Goal: Task Accomplishment & Management: Use online tool/utility

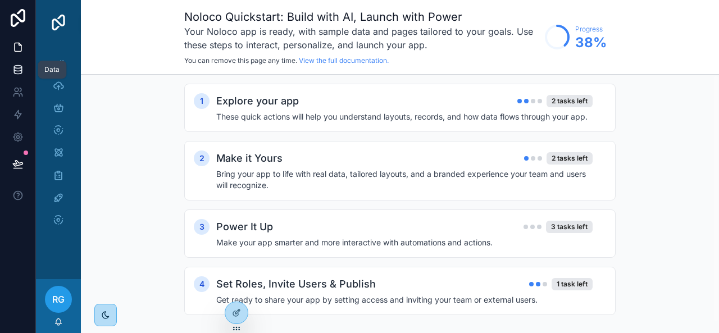
click at [15, 66] on icon at bounding box center [17, 69] width 11 height 11
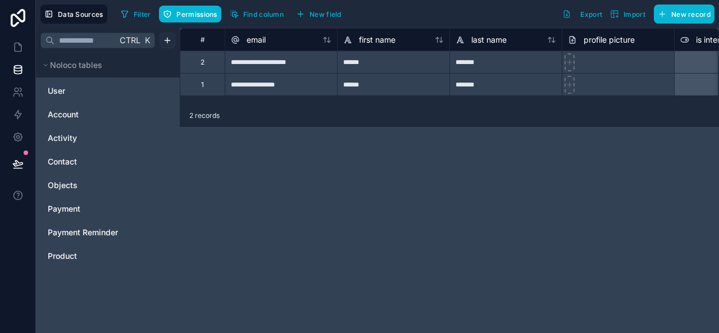
click at [169, 35] on html "**********" at bounding box center [359, 166] width 719 height 333
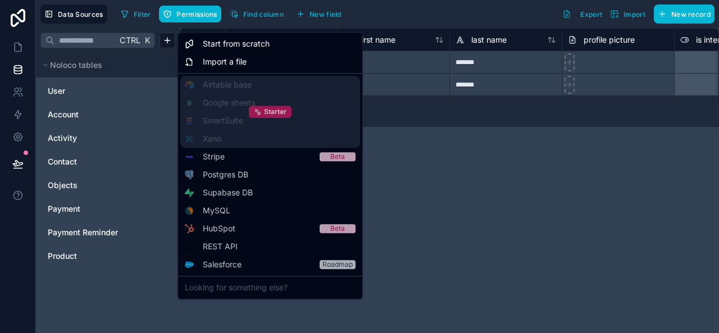
click at [267, 112] on span "Starter" at bounding box center [275, 111] width 22 height 9
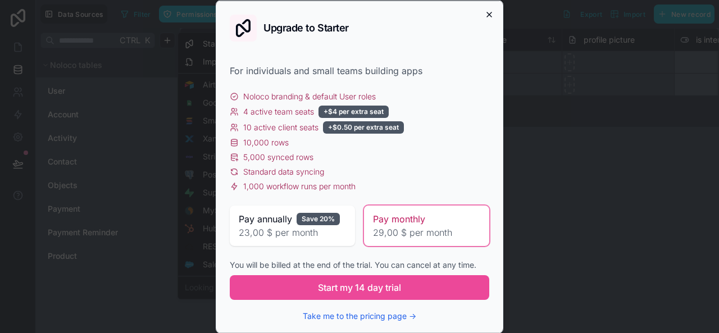
click at [485, 13] on icon "button" at bounding box center [489, 14] width 9 height 9
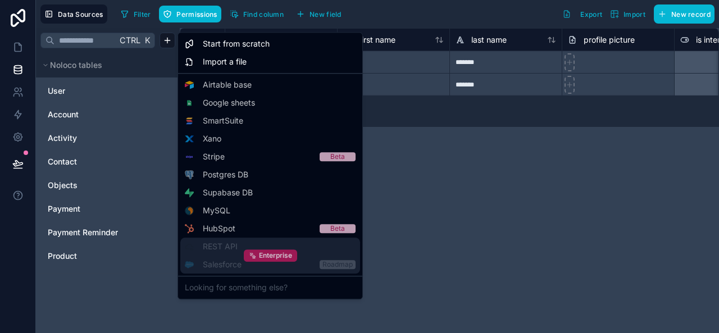
click at [259, 255] on span "Enterprise" at bounding box center [275, 255] width 33 height 9
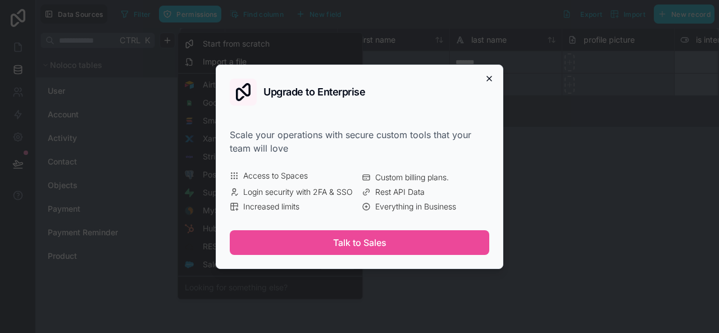
click at [488, 79] on icon "button" at bounding box center [489, 78] width 4 height 4
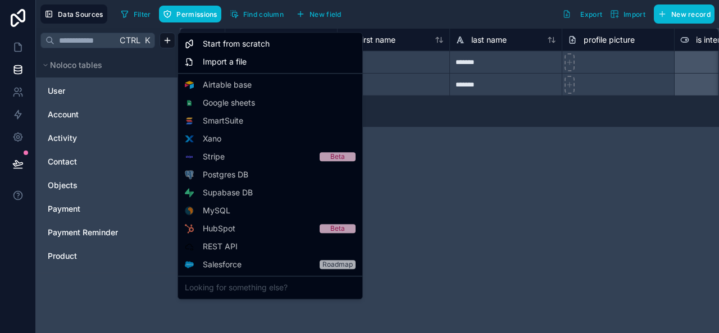
click at [17, 69] on html "**********" at bounding box center [359, 166] width 719 height 333
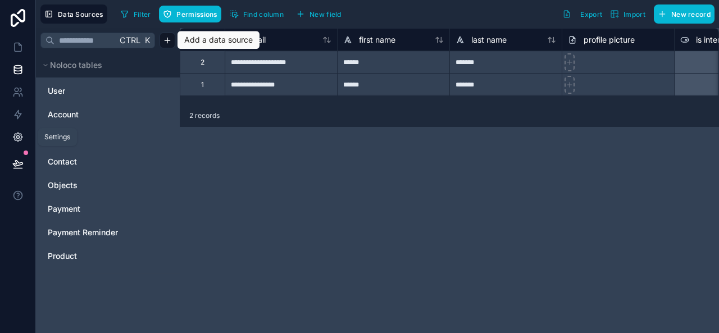
click at [17, 133] on icon at bounding box center [17, 137] width 11 height 11
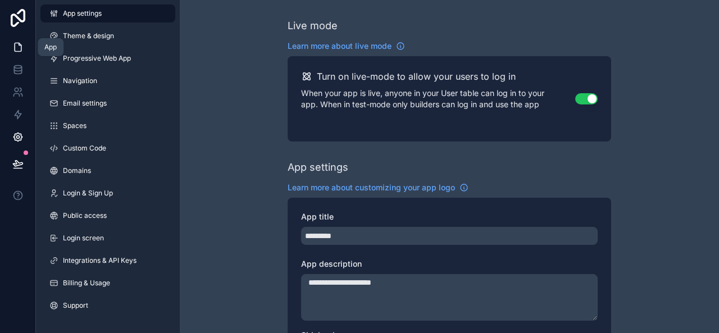
click at [16, 41] on link at bounding box center [17, 47] width 35 height 22
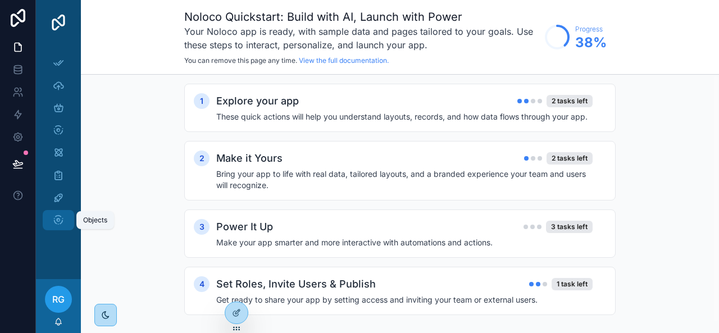
click at [62, 214] on div "Objects" at bounding box center [58, 220] width 18 height 18
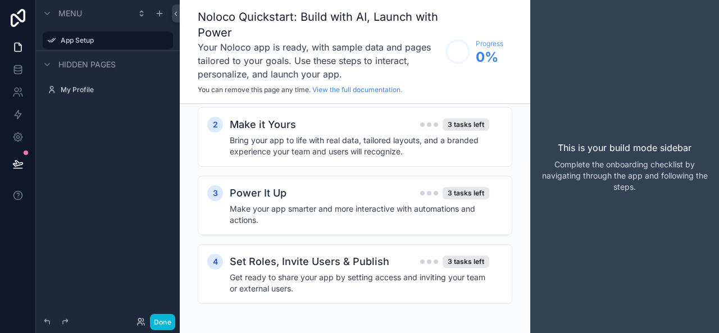
scroll to position [13, 0]
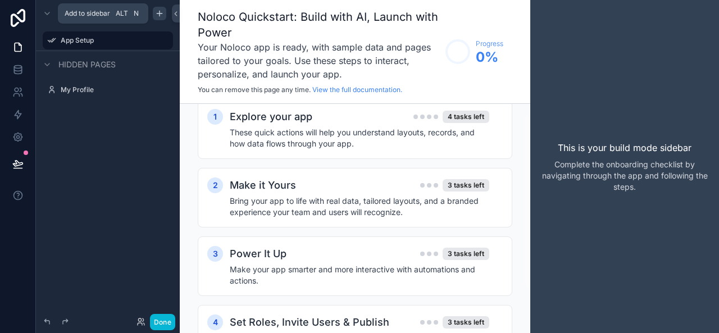
click at [161, 14] on icon "scrollable content" at bounding box center [159, 13] width 9 height 9
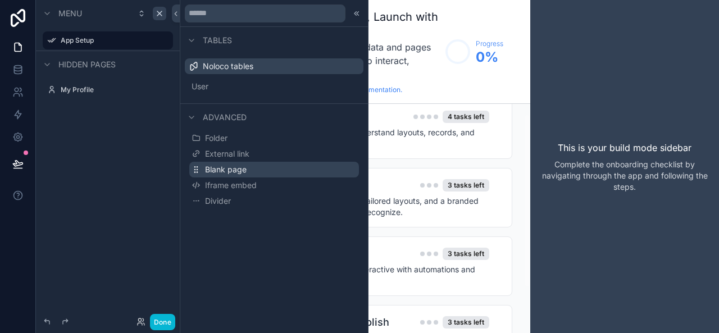
click at [223, 168] on span "Blank page" at bounding box center [226, 169] width 42 height 11
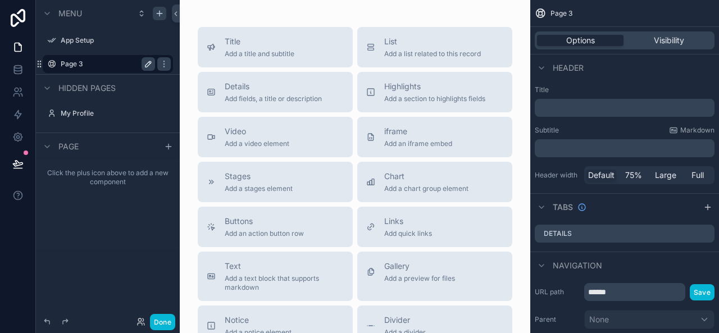
click at [148, 64] on icon "scrollable content" at bounding box center [148, 64] width 9 height 9
click at [100, 65] on input "******" at bounding box center [99, 63] width 76 height 13
type input "*"
type input "*********"
click at [143, 66] on button "scrollable content" at bounding box center [148, 63] width 13 height 13
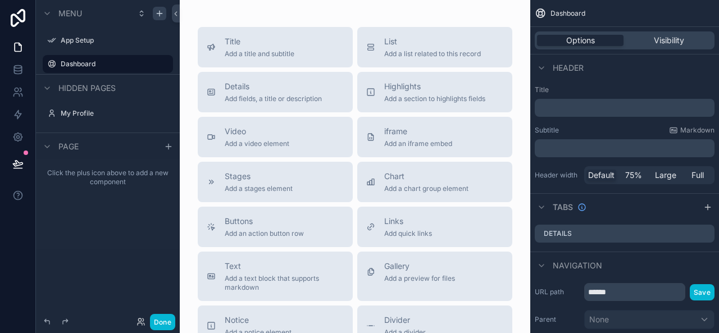
click at [0, 0] on icon "scrollable content" at bounding box center [0, 0] width 0 height 0
click at [163, 63] on icon "scrollable content" at bounding box center [164, 64] width 9 height 9
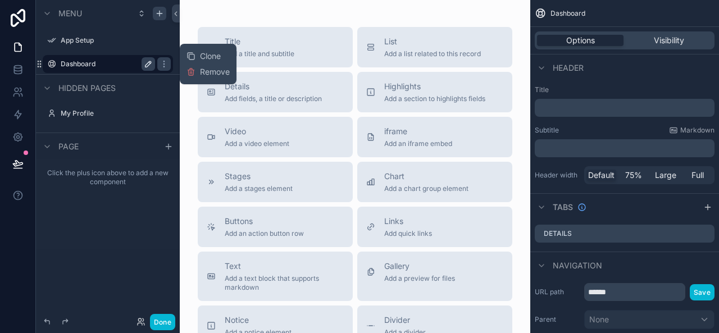
click at [146, 65] on icon "scrollable content" at bounding box center [149, 64] width 6 height 6
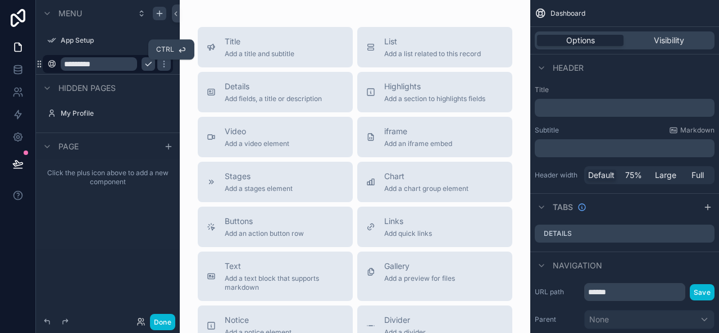
click at [146, 65] on icon "scrollable content" at bounding box center [148, 64] width 9 height 9
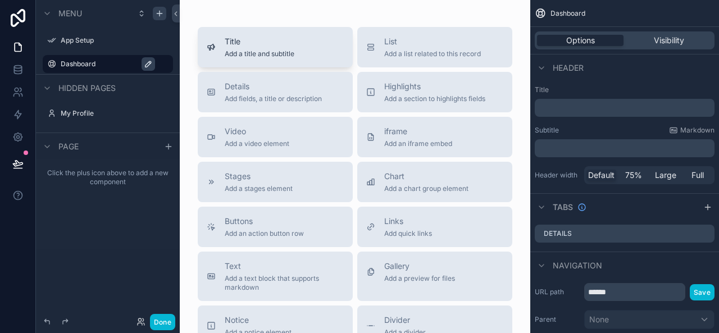
click at [252, 46] on span "Title" at bounding box center [260, 41] width 70 height 11
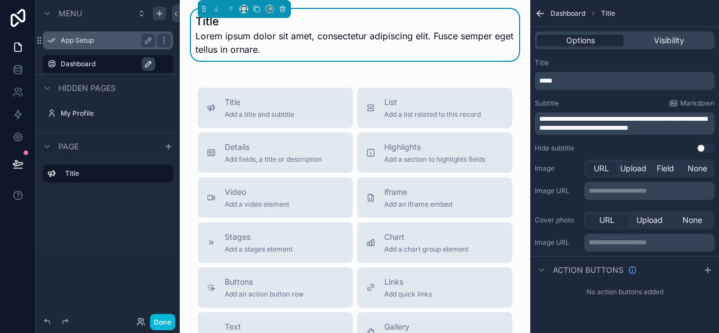
click at [82, 39] on label "App Setup" at bounding box center [106, 40] width 90 height 9
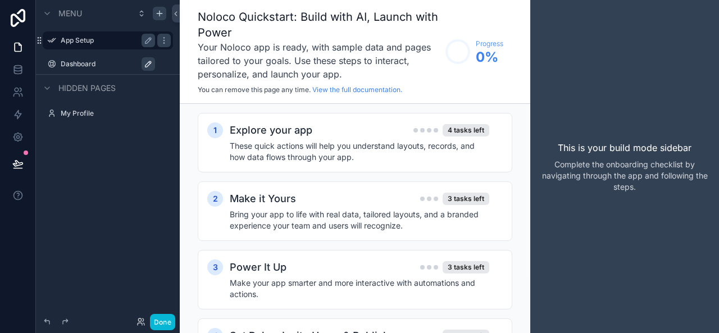
click at [80, 66] on label "Dashboard" at bounding box center [114, 64] width 106 height 9
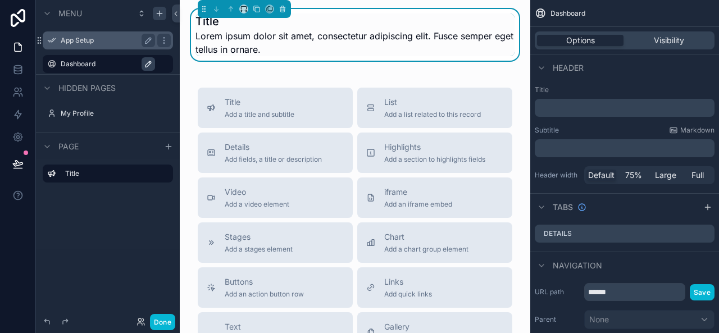
click at [573, 108] on p "﻿" at bounding box center [626, 107] width 173 height 11
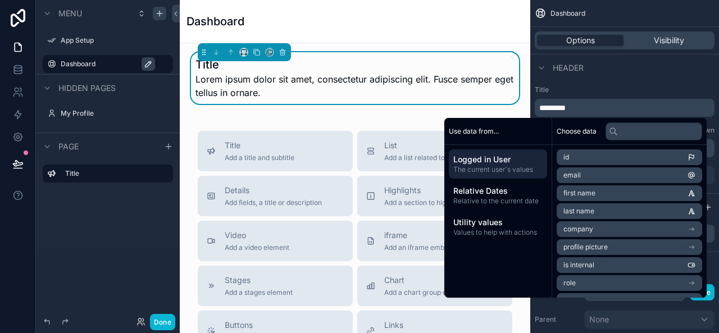
click at [637, 96] on div "Title *********" at bounding box center [625, 100] width 180 height 31
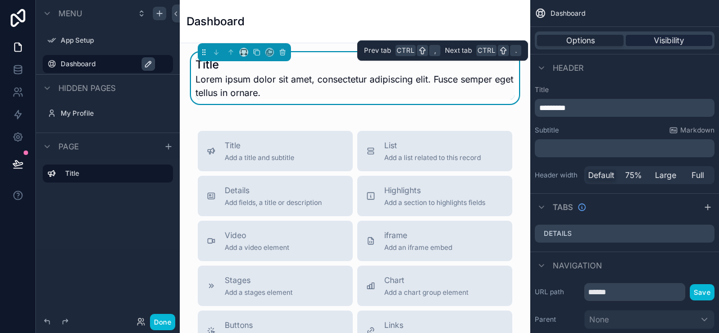
click at [679, 39] on span "Visibility" at bounding box center [669, 40] width 30 height 11
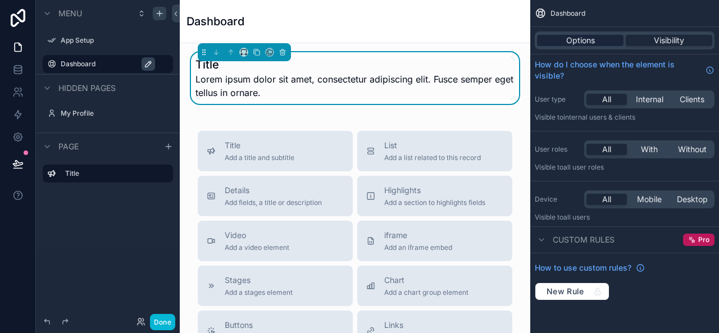
click at [584, 46] on span "Options" at bounding box center [580, 40] width 29 height 11
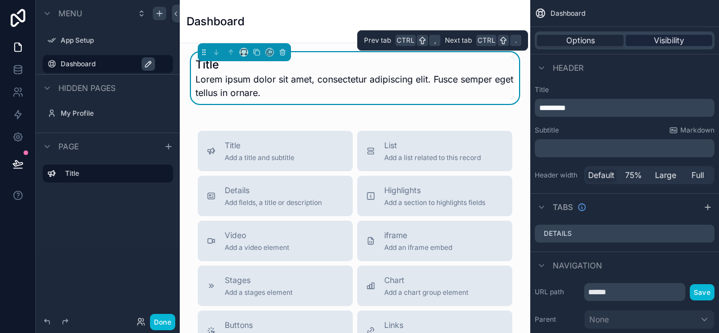
click at [658, 39] on span "Visibility" at bounding box center [669, 40] width 30 height 11
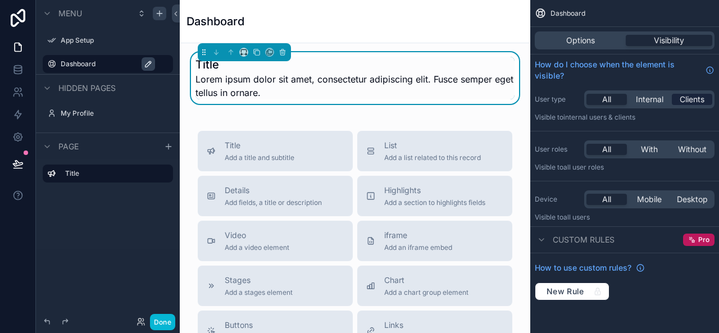
click at [693, 98] on span "Clients" at bounding box center [692, 99] width 25 height 11
click at [420, 149] on span "List" at bounding box center [432, 145] width 97 height 11
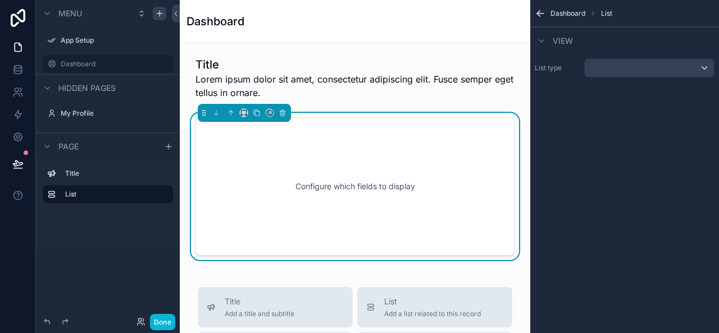
scroll to position [19, 0]
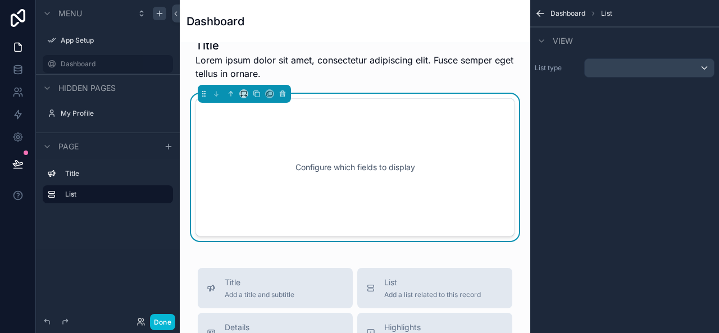
click at [352, 166] on div "Configure which fields to display" at bounding box center [355, 167] width 282 height 101
click at [617, 66] on div "scrollable content" at bounding box center [649, 68] width 129 height 18
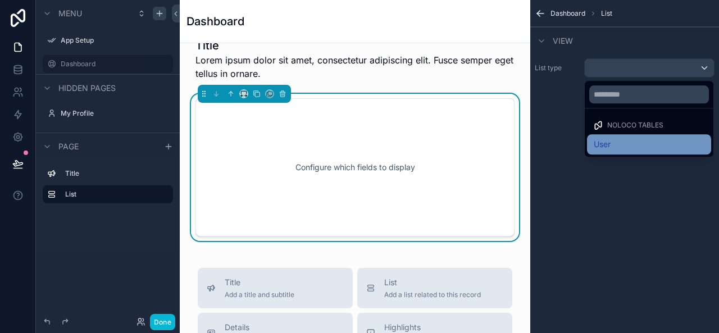
click at [616, 143] on div "User" at bounding box center [649, 144] width 111 height 13
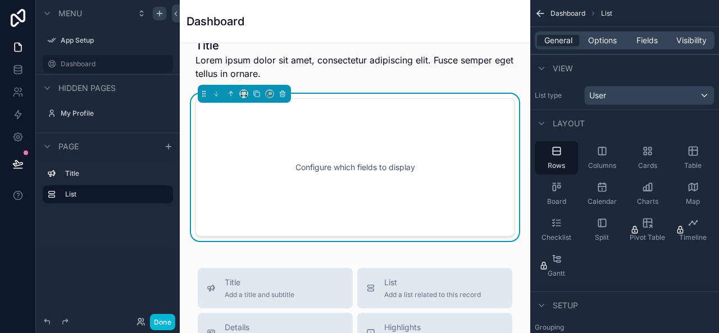
click at [541, 13] on icon "scrollable content" at bounding box center [540, 13] width 7 height 0
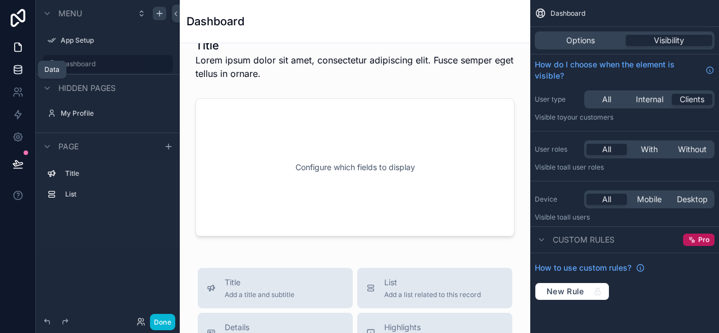
click at [20, 70] on icon at bounding box center [17, 69] width 11 height 11
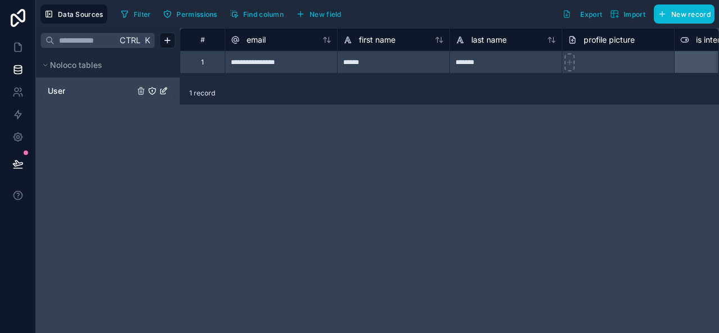
click at [63, 88] on span "User" at bounding box center [56, 90] width 17 height 11
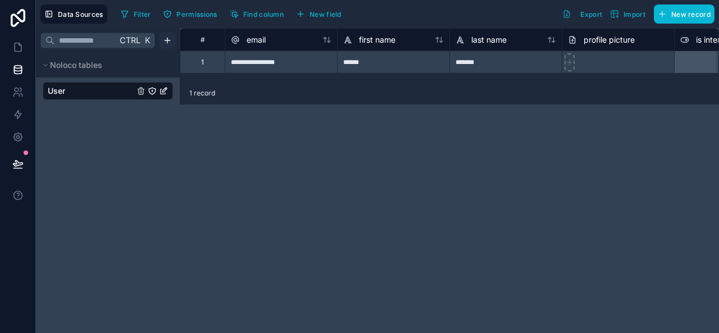
click at [171, 40] on html "**********" at bounding box center [359, 166] width 719 height 333
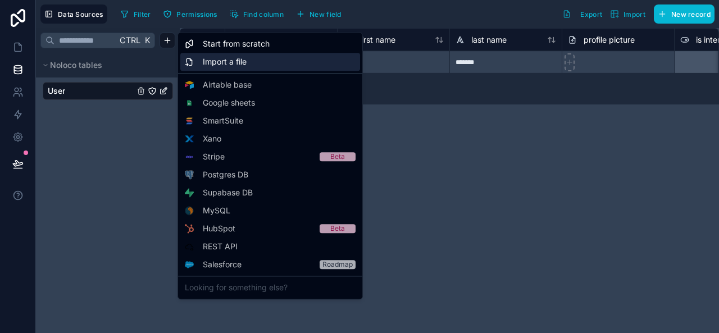
click at [229, 66] on span "Import a file" at bounding box center [225, 61] width 44 height 11
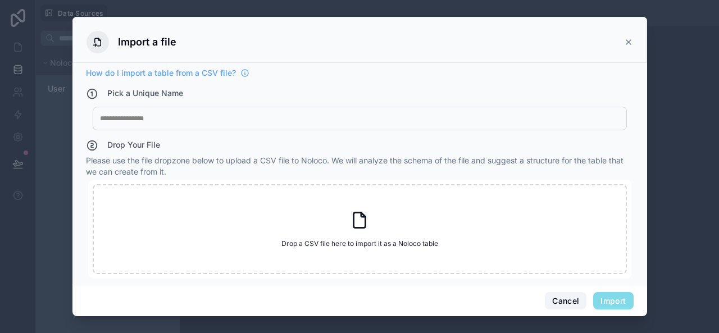
click at [563, 295] on button "Cancel" at bounding box center [566, 301] width 42 height 18
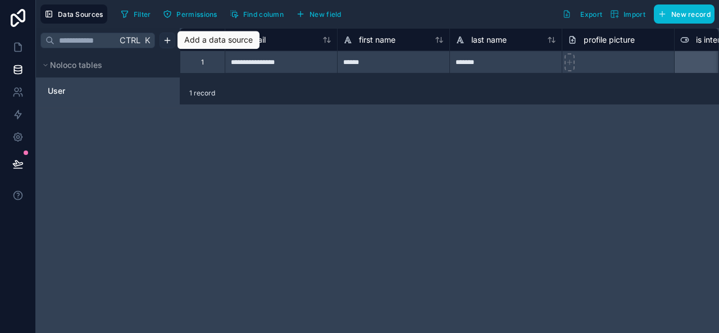
click at [169, 40] on html "**********" at bounding box center [359, 166] width 719 height 333
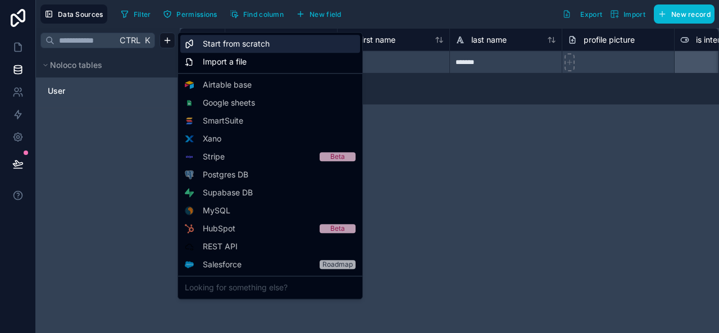
click at [253, 42] on span "Start from scratch" at bounding box center [236, 43] width 67 height 11
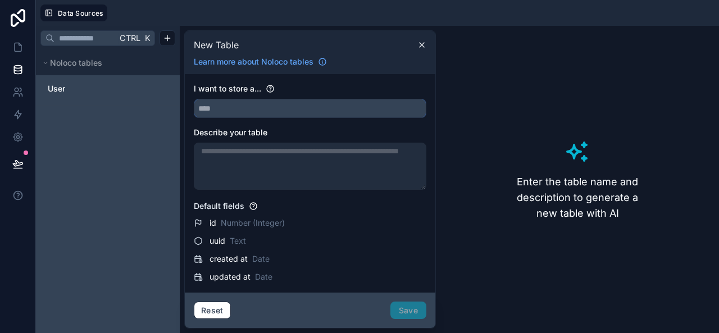
click at [243, 107] on input "text" at bounding box center [310, 108] width 232 height 18
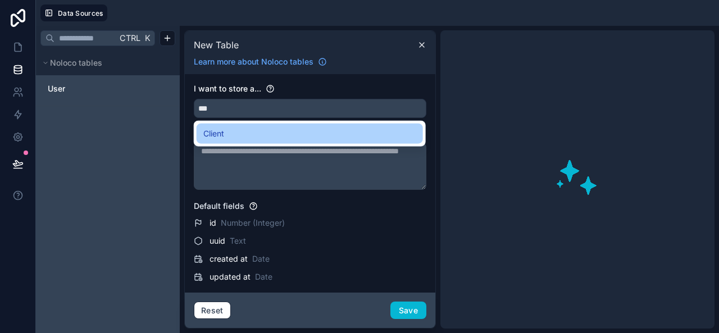
click at [223, 134] on span "Client" at bounding box center [213, 133] width 21 height 13
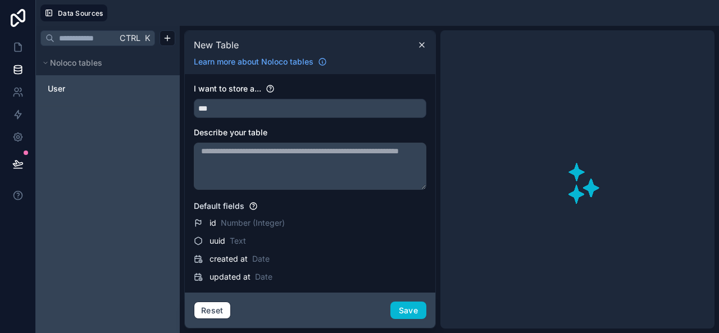
type input "******"
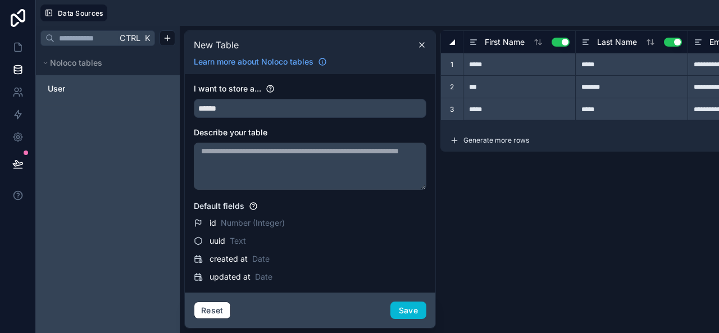
type input "****"
type input "***"
type input "**********"
type input "****"
type input "*****"
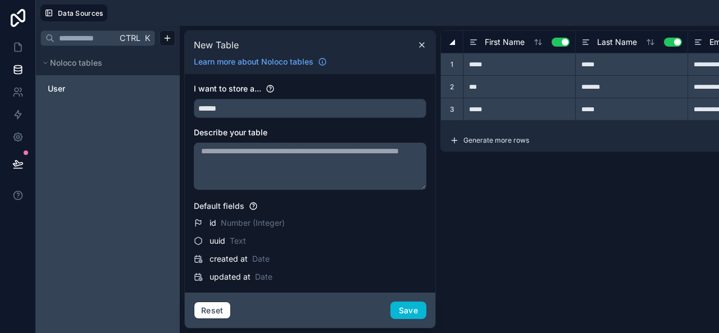
type input "**********"
type input "*****"
type input "**********"
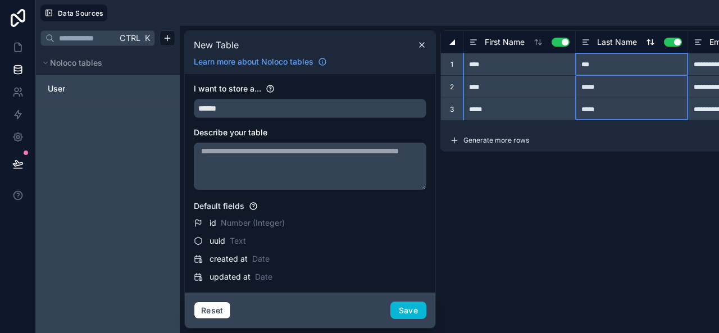
click at [679, 45] on button "Use setting" at bounding box center [673, 42] width 18 height 9
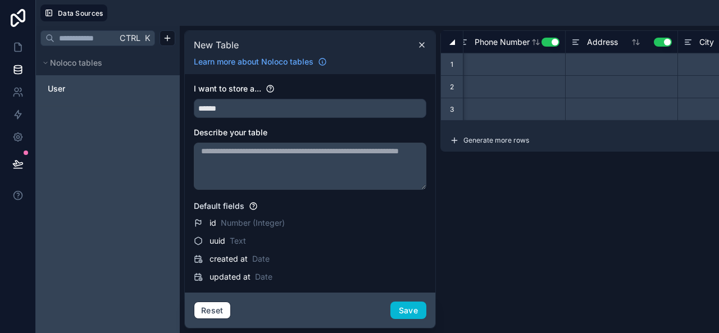
scroll to position [0, 356]
click at [660, 42] on button "Use setting" at bounding box center [654, 42] width 18 height 9
click at [411, 310] on button "Save" at bounding box center [409, 311] width 36 height 18
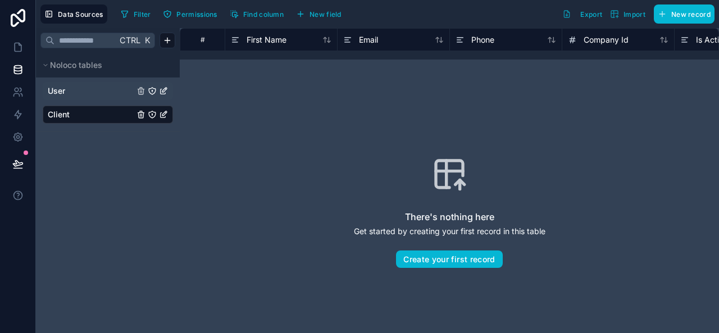
click at [62, 87] on span "User" at bounding box center [56, 90] width 17 height 11
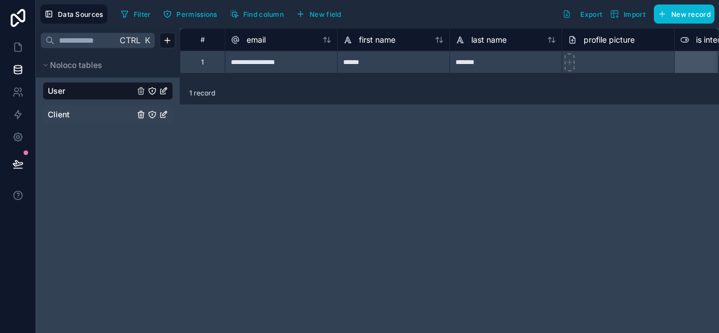
click at [66, 112] on span "Client" at bounding box center [59, 114] width 22 height 11
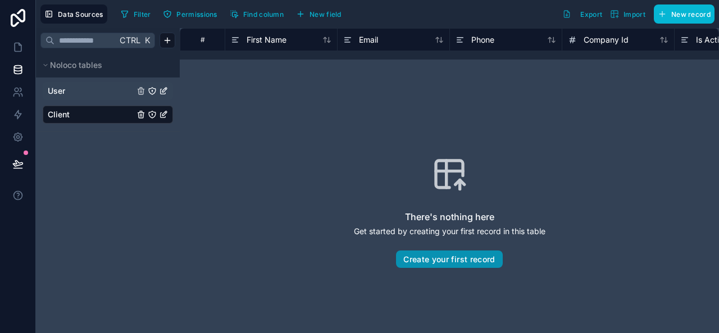
click at [466, 261] on button "Create your first record" at bounding box center [449, 260] width 106 height 18
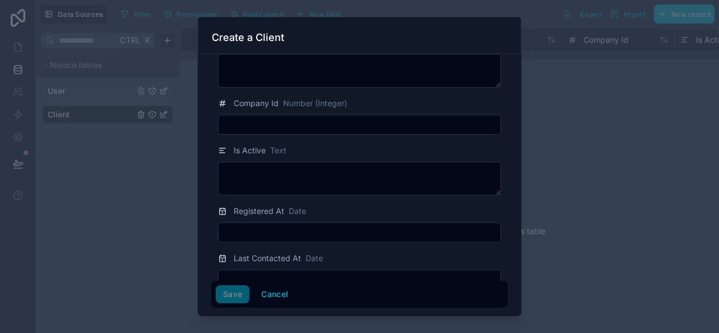
scroll to position [170, 0]
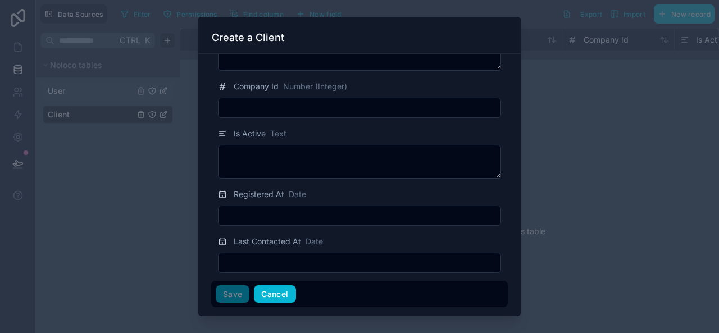
click at [272, 293] on button "Cancel" at bounding box center [275, 294] width 42 height 18
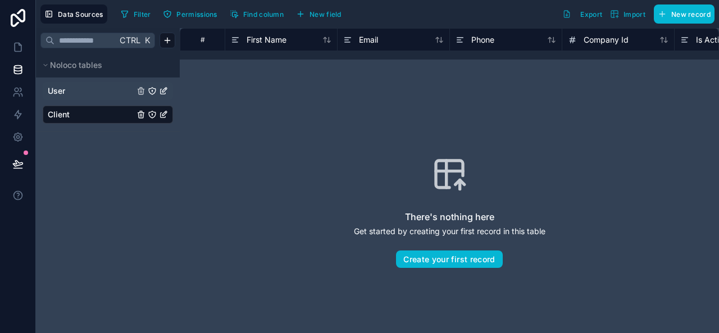
click at [67, 87] on link "User" at bounding box center [91, 90] width 87 height 11
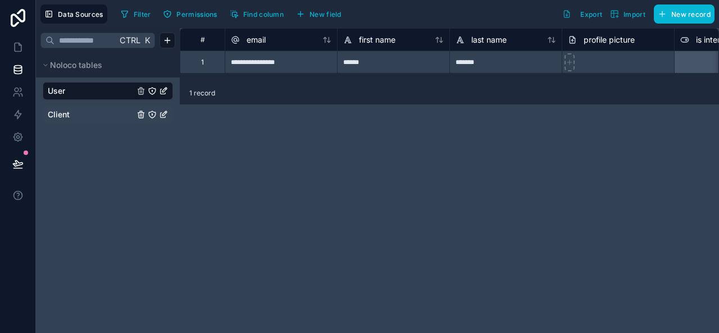
click at [81, 115] on link "Client" at bounding box center [91, 114] width 87 height 11
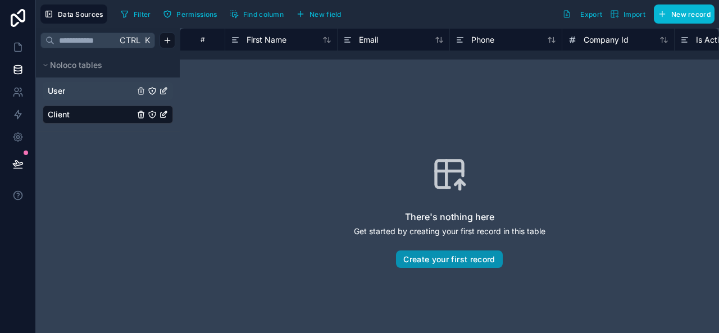
click at [453, 262] on button "Create your first record" at bounding box center [449, 260] width 106 height 18
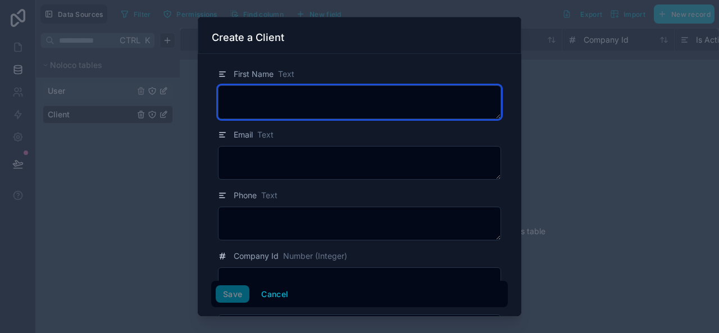
click at [315, 115] on textarea at bounding box center [359, 102] width 283 height 34
type textarea "***"
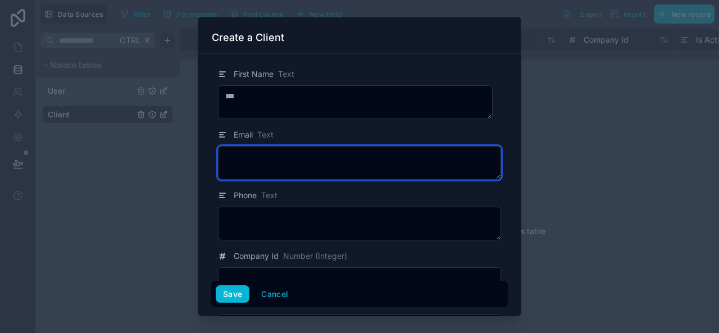
click at [268, 153] on textarea at bounding box center [359, 163] width 283 height 34
type textarea "**********"
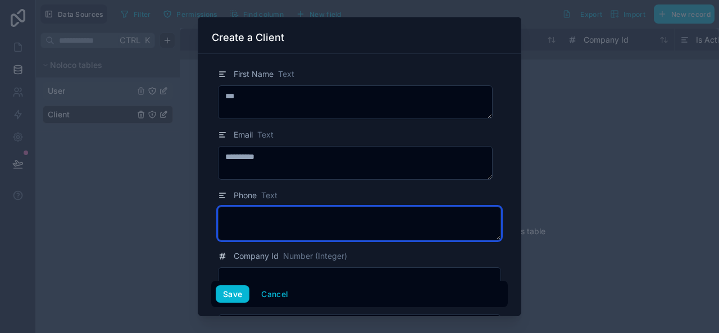
click at [235, 223] on textarea at bounding box center [359, 224] width 283 height 34
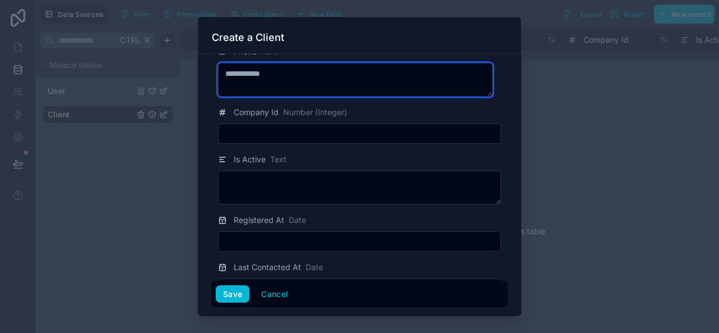
scroll to position [162, 0]
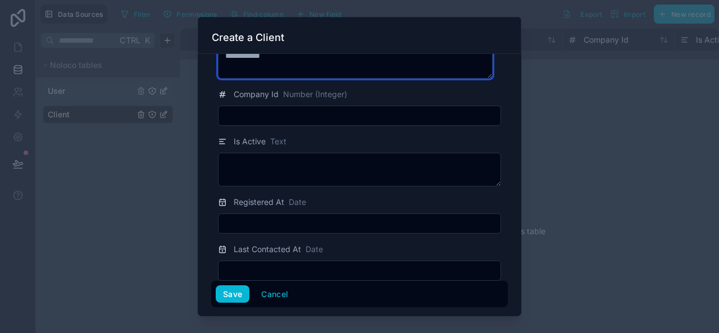
type textarea "**********"
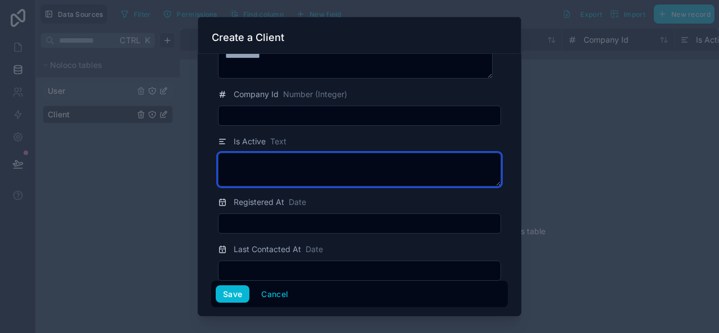
click at [349, 180] on textarea at bounding box center [359, 170] width 283 height 34
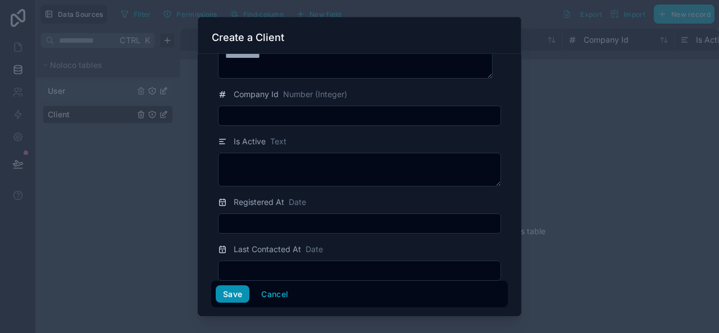
click at [232, 296] on button "Save" at bounding box center [233, 294] width 34 height 18
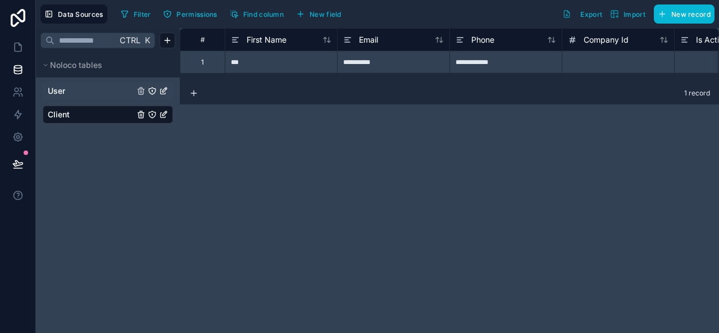
click at [163, 112] on icon "Client" at bounding box center [163, 114] width 9 height 9
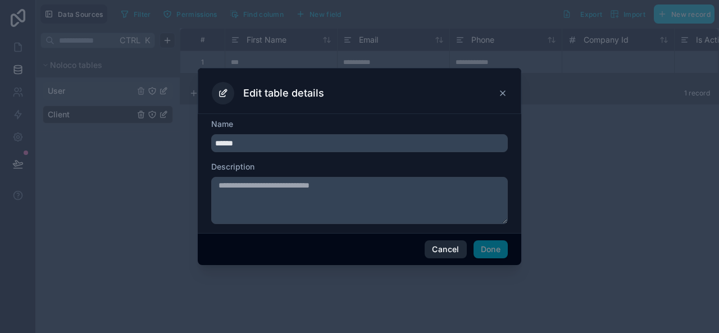
click at [446, 247] on button "Cancel" at bounding box center [446, 250] width 42 height 18
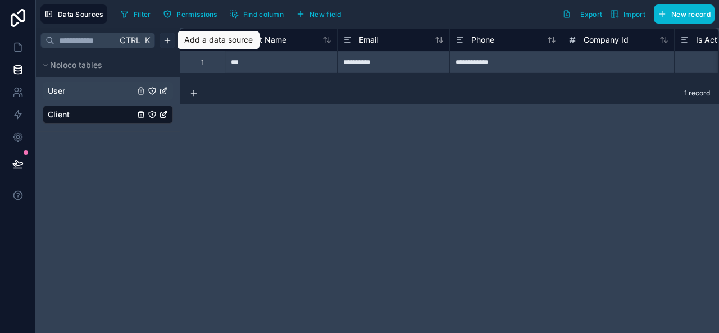
click at [165, 39] on html "**********" at bounding box center [359, 166] width 719 height 333
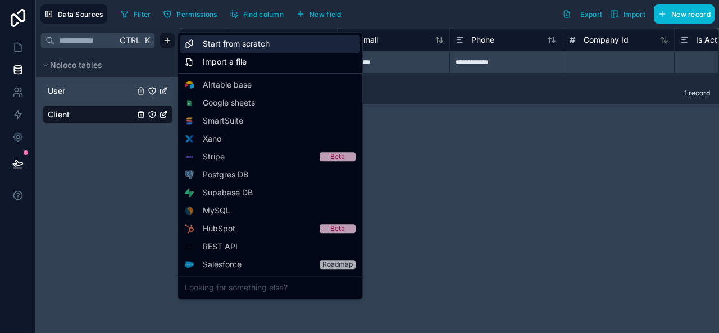
click at [267, 44] on span "Start from scratch" at bounding box center [236, 43] width 67 height 11
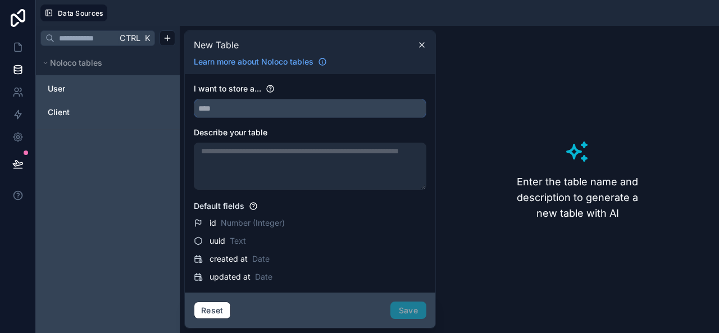
click at [229, 107] on input "text" at bounding box center [310, 108] width 232 height 18
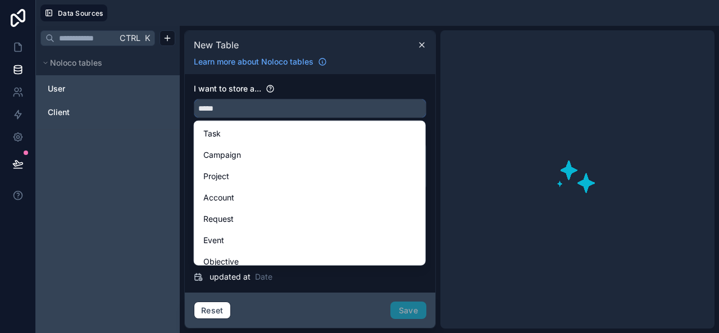
type input "******"
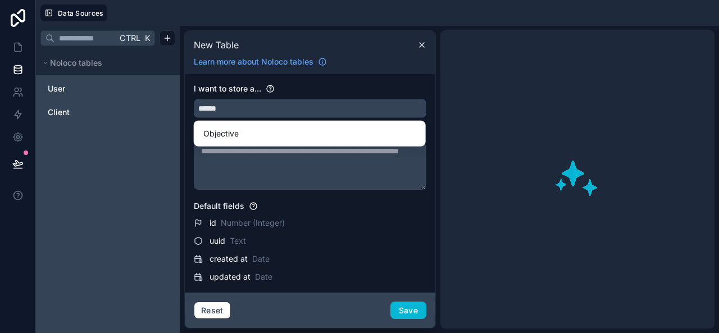
click at [245, 107] on input "******" at bounding box center [310, 108] width 232 height 18
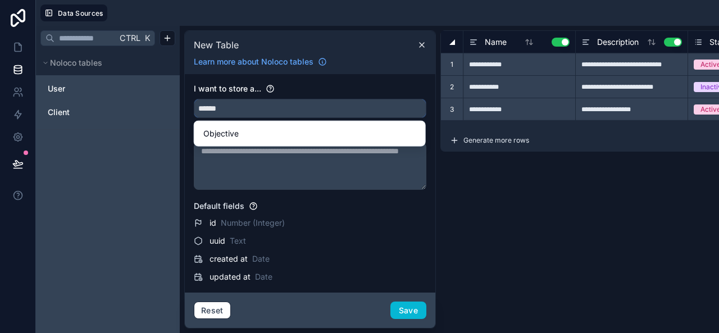
type input "**********"
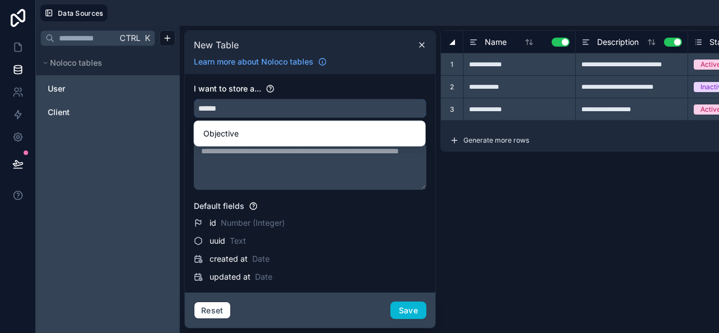
type input "**********"
type input "******"
click at [679, 43] on button "Use setting" at bounding box center [673, 42] width 18 height 9
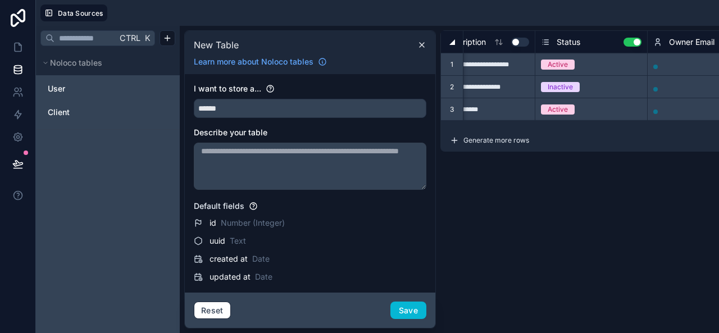
scroll to position [0, 166]
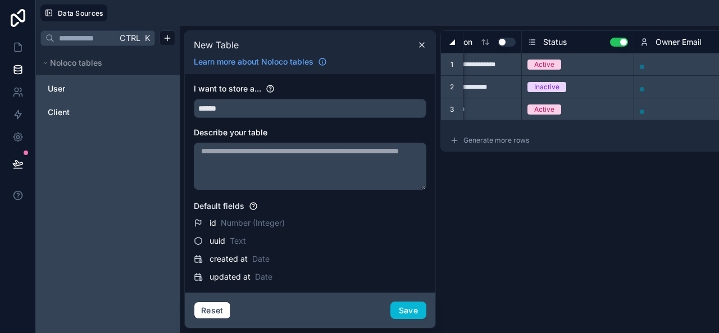
click at [509, 139] on span "Generate more rows" at bounding box center [497, 140] width 66 height 9
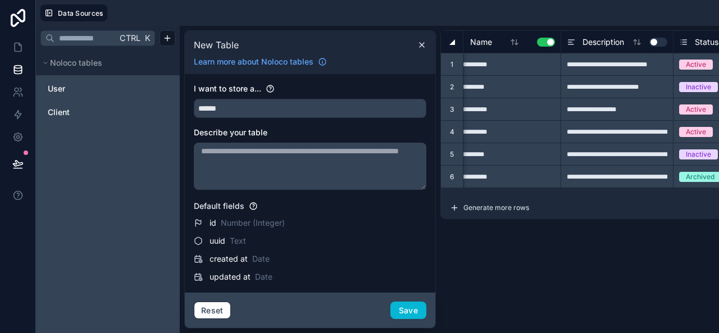
scroll to position [0, 0]
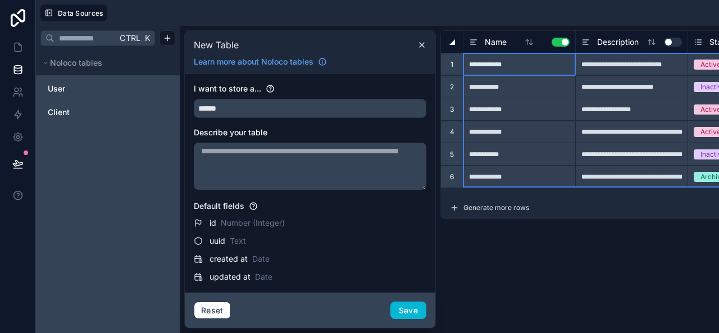
click at [454, 46] on div at bounding box center [452, 41] width 22 height 22
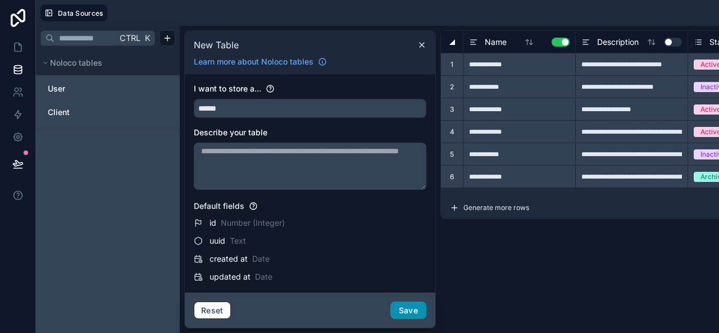
click at [406, 307] on button "Save" at bounding box center [409, 311] width 36 height 18
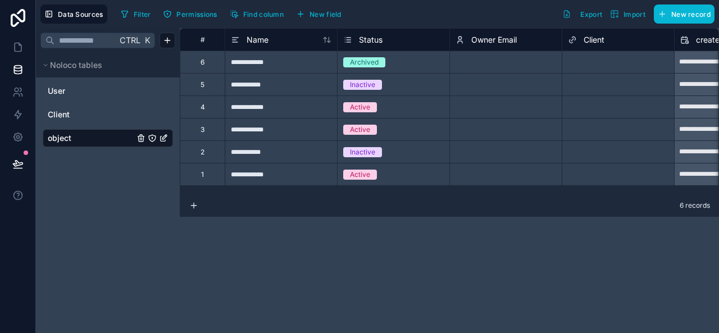
click at [605, 64] on div "Select a Client" at bounding box center [591, 62] width 46 height 9
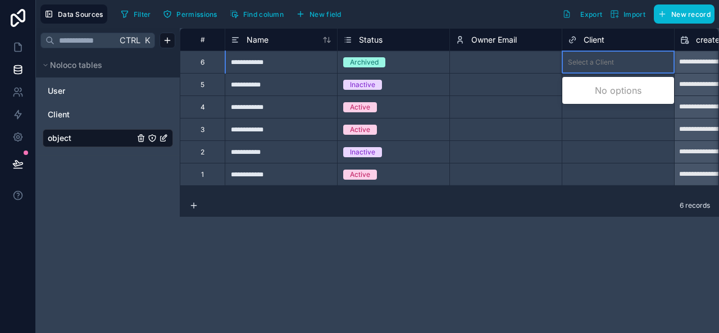
click at [605, 64] on div "Select a Client" at bounding box center [591, 62] width 46 height 9
click at [586, 89] on div "МХП" at bounding box center [619, 90] width 112 height 22
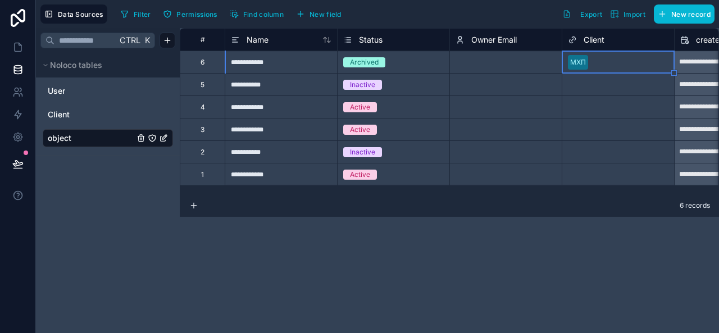
click at [588, 85] on div "Select a Client" at bounding box center [591, 84] width 46 height 9
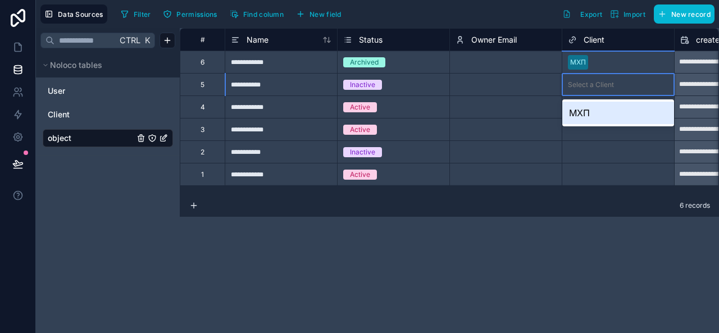
click at [586, 109] on div "МХП" at bounding box center [619, 113] width 112 height 22
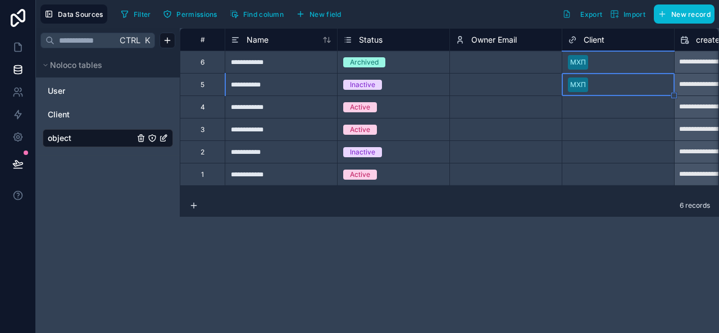
click at [594, 107] on div "Select a Client" at bounding box center [591, 107] width 46 height 9
click at [596, 106] on div "Select a Client" at bounding box center [591, 107] width 46 height 9
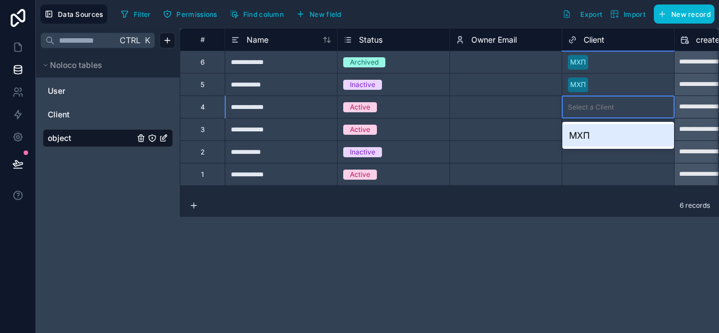
click at [583, 135] on div "МХП" at bounding box center [619, 135] width 112 height 22
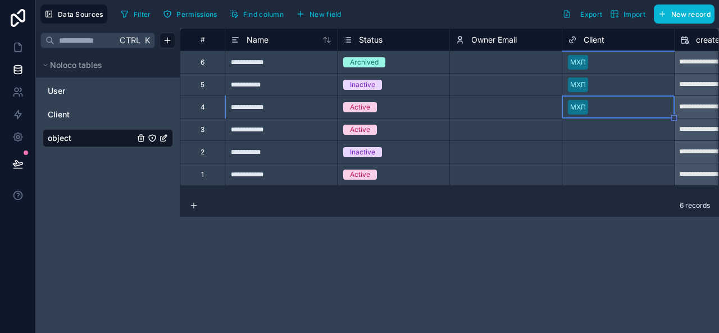
click at [612, 255] on div "**********" at bounding box center [450, 180] width 540 height 305
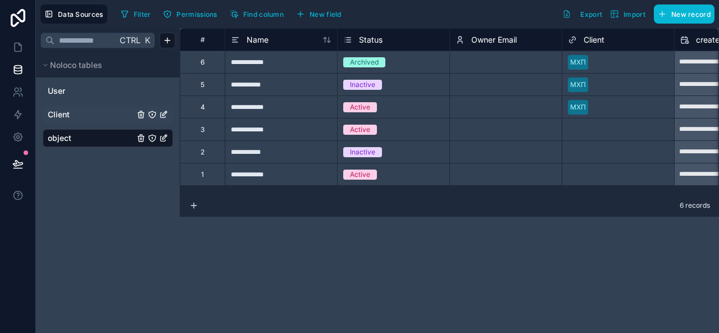
click at [75, 111] on link "Client" at bounding box center [91, 114] width 87 height 11
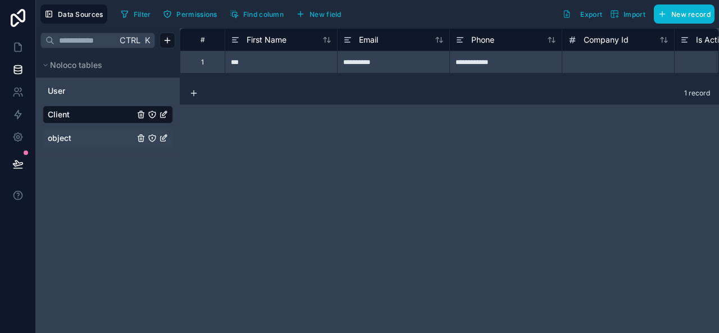
click at [64, 139] on span "object" at bounding box center [60, 138] width 24 height 11
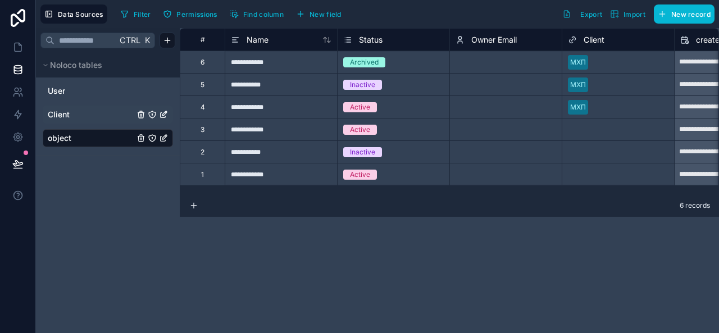
click at [397, 64] on div "Archived" at bounding box center [394, 62] width 112 height 12
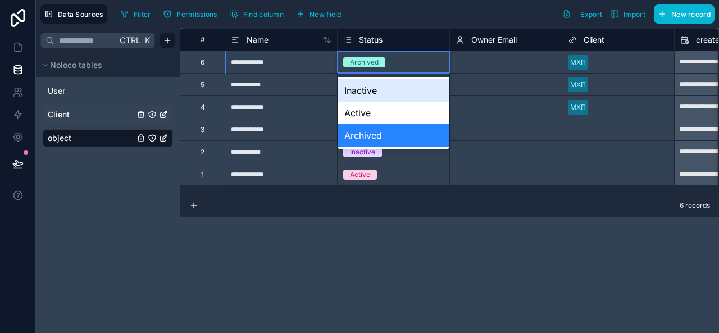
click at [397, 64] on div "Archived" at bounding box center [394, 62] width 112 height 12
drag, startPoint x: 397, startPoint y: 64, endPoint x: 353, endPoint y: 234, distance: 176.5
click at [353, 234] on div "**********" at bounding box center [450, 180] width 540 height 305
click at [362, 60] on div "Archived" at bounding box center [364, 62] width 29 height 10
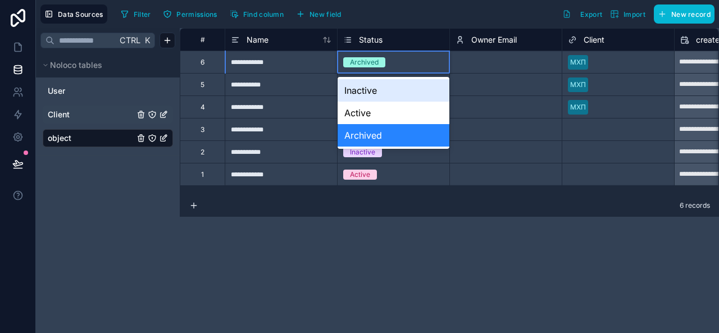
click at [362, 60] on div "Archived" at bounding box center [364, 62] width 29 height 10
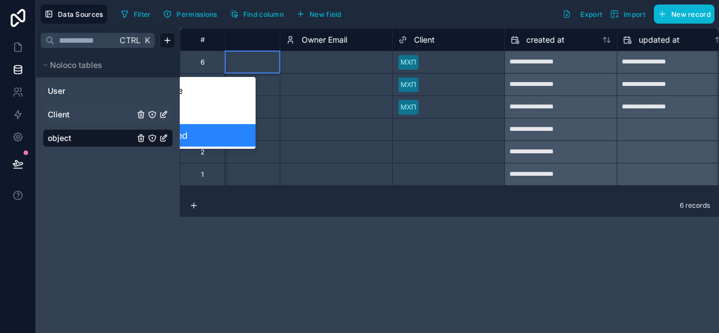
scroll to position [0, 194]
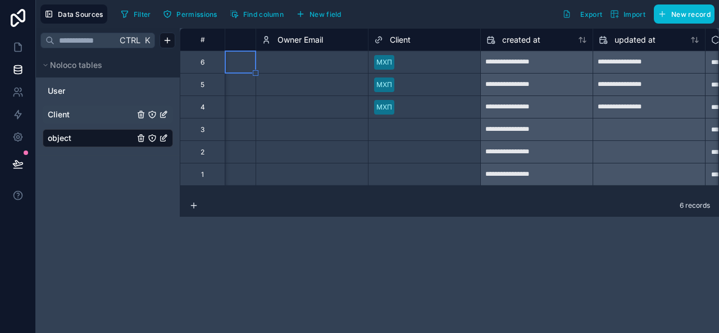
click at [432, 40] on div "Client" at bounding box center [424, 39] width 101 height 13
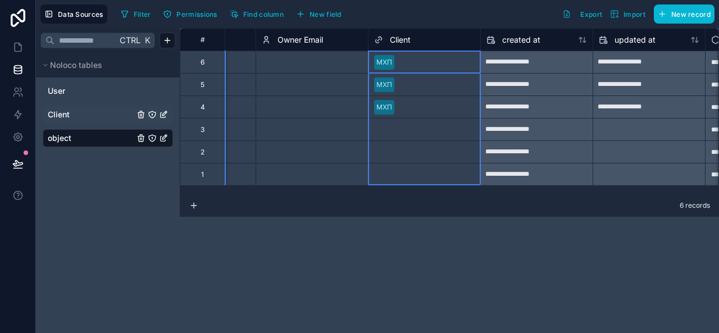
click at [380, 38] on icon at bounding box center [378, 39] width 9 height 13
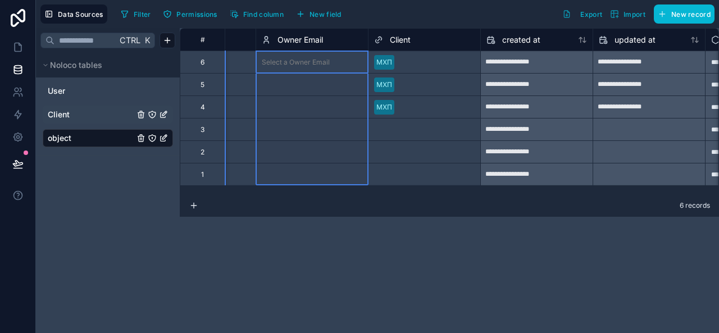
click at [319, 42] on span "Owner Email" at bounding box center [301, 39] width 46 height 11
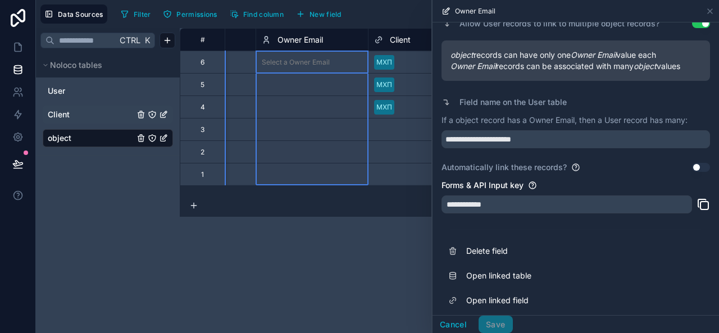
scroll to position [158, 0]
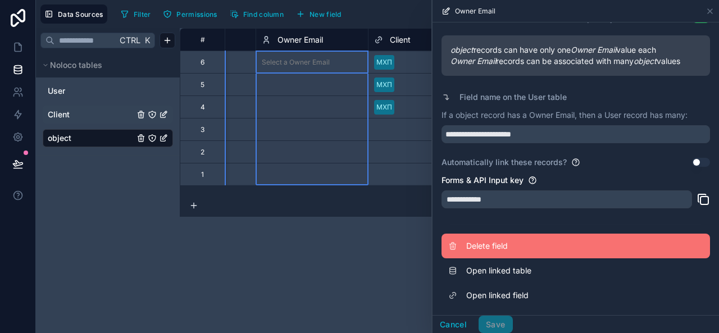
click at [485, 241] on span "Delete field" at bounding box center [547, 246] width 162 height 11
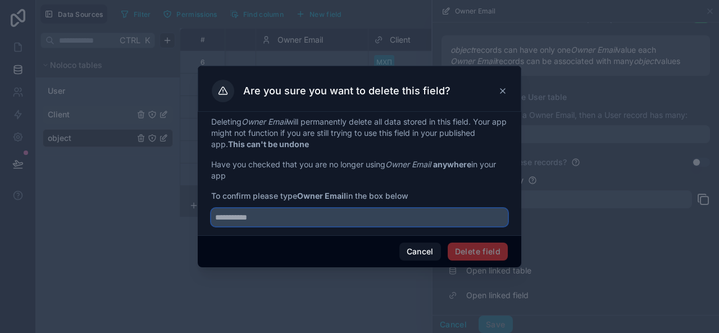
click at [262, 217] on input "text" at bounding box center [359, 217] width 297 height 18
type input "**********"
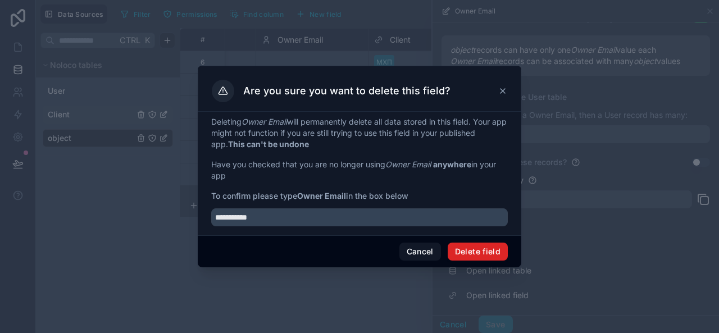
click at [479, 251] on button "Delete field" at bounding box center [478, 252] width 60 height 18
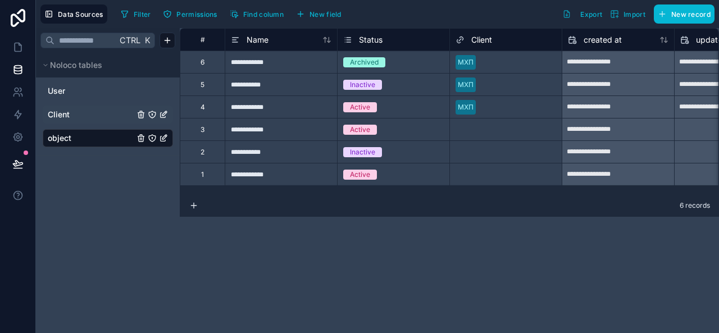
click at [400, 40] on div "Status" at bounding box center [393, 39] width 101 height 13
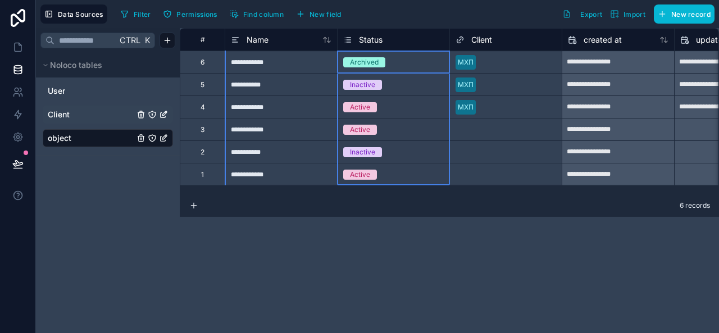
click at [400, 40] on div "Status" at bounding box center [393, 39] width 101 height 13
click at [347, 38] on icon at bounding box center [347, 39] width 9 height 13
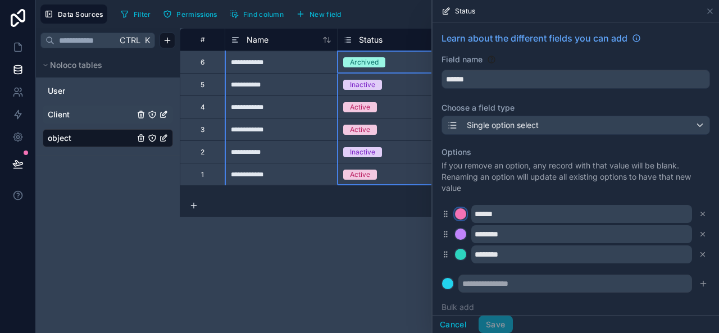
click at [461, 214] on div at bounding box center [460, 213] width 11 height 11
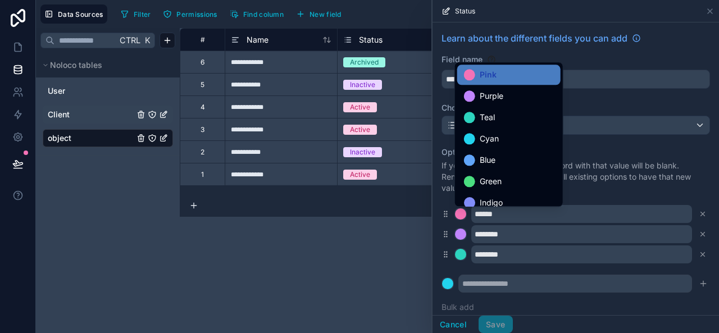
scroll to position [20, 0]
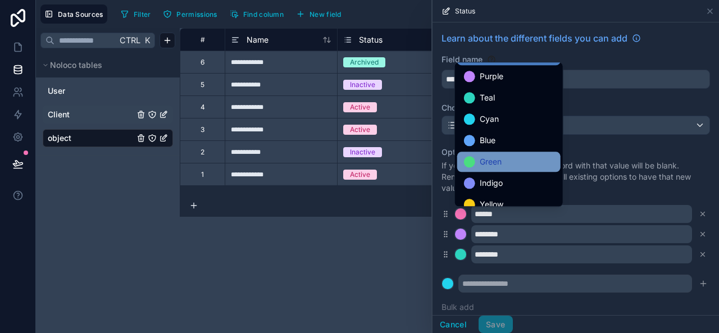
click at [465, 162] on div at bounding box center [469, 161] width 11 height 11
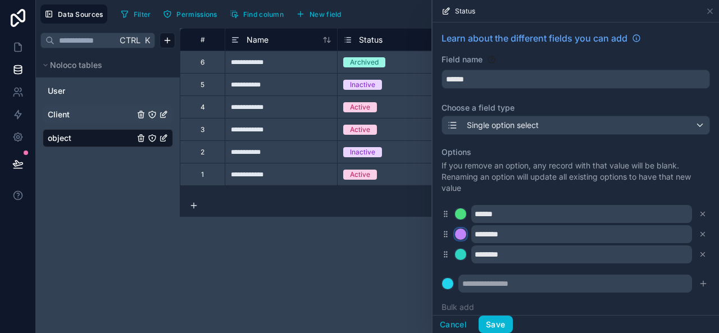
click at [459, 233] on div at bounding box center [460, 234] width 11 height 11
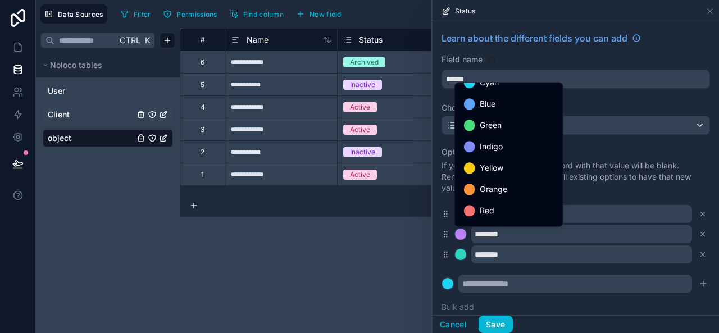
scroll to position [94, 0]
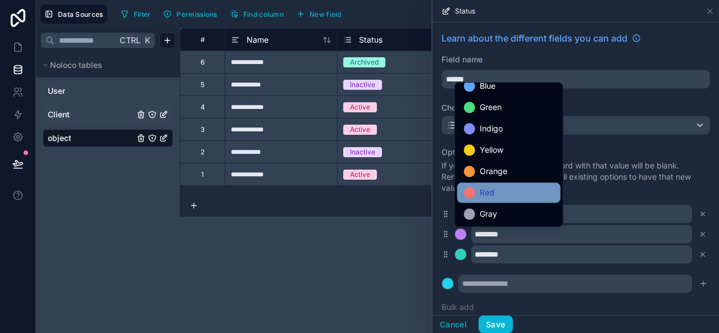
click at [468, 194] on div at bounding box center [469, 192] width 11 height 11
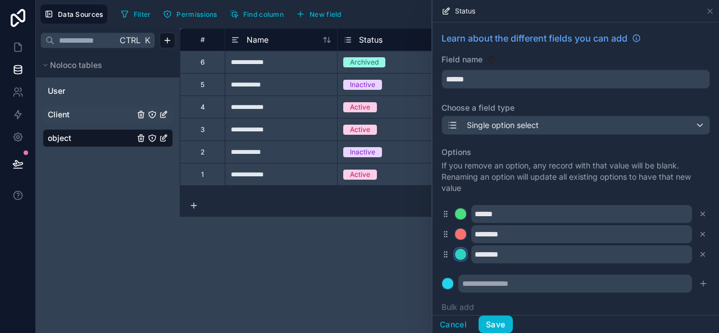
click at [461, 255] on div at bounding box center [460, 254] width 11 height 11
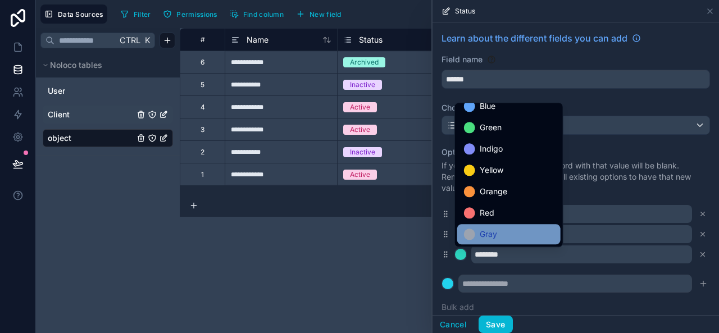
click at [473, 233] on div at bounding box center [469, 234] width 11 height 11
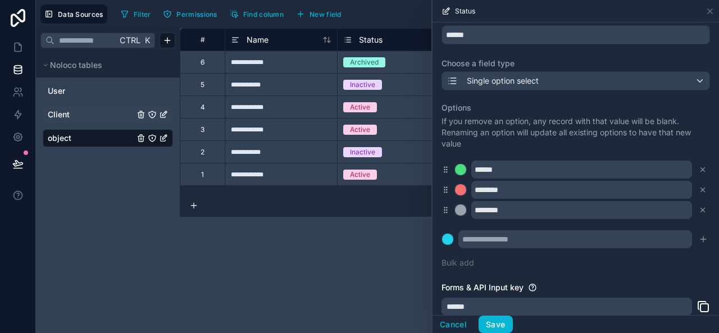
scroll to position [0, 0]
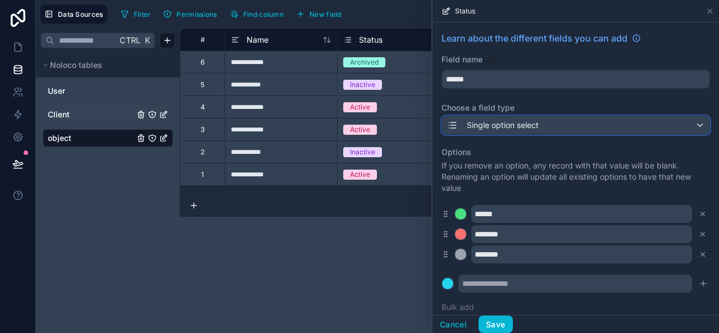
click at [691, 123] on div "Single option select" at bounding box center [576, 125] width 268 height 18
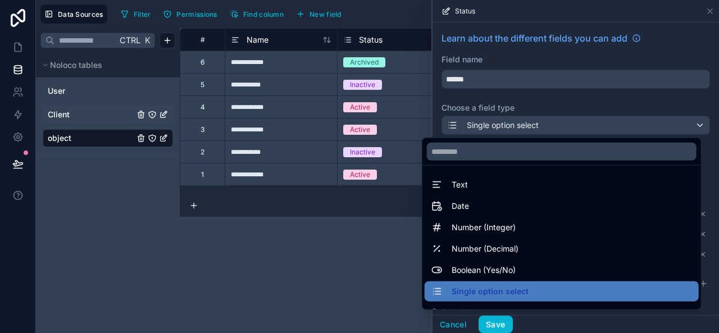
click at [691, 123] on div at bounding box center [576, 166] width 287 height 333
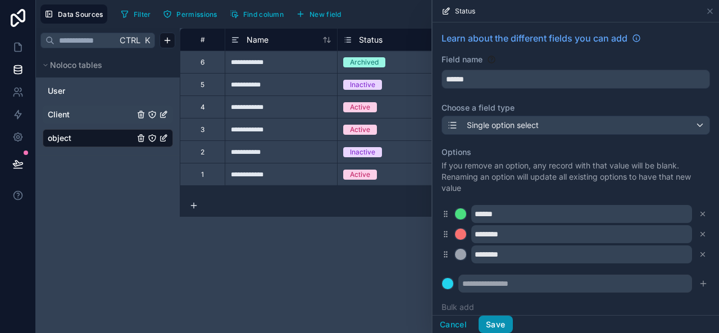
click at [491, 323] on button "Save" at bounding box center [496, 325] width 34 height 18
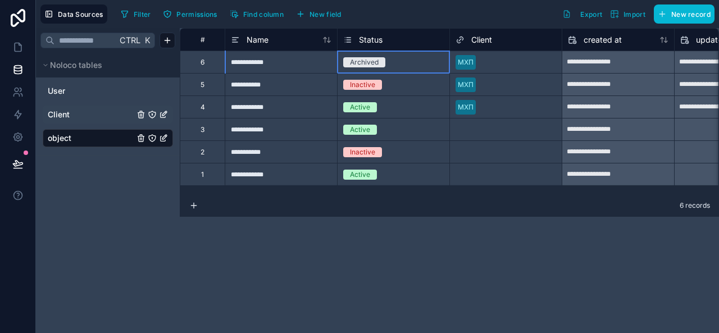
click at [365, 61] on div "Archived" at bounding box center [364, 62] width 29 height 10
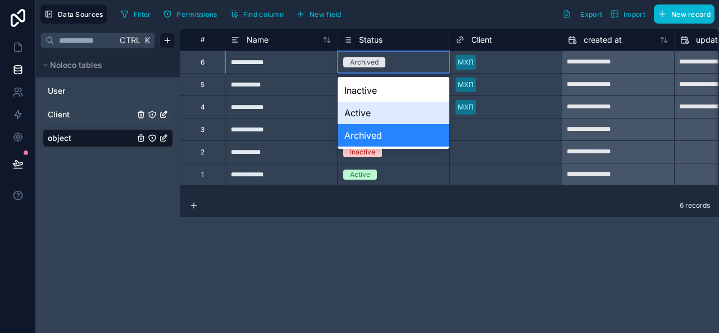
click at [362, 111] on div "Active" at bounding box center [394, 113] width 112 height 22
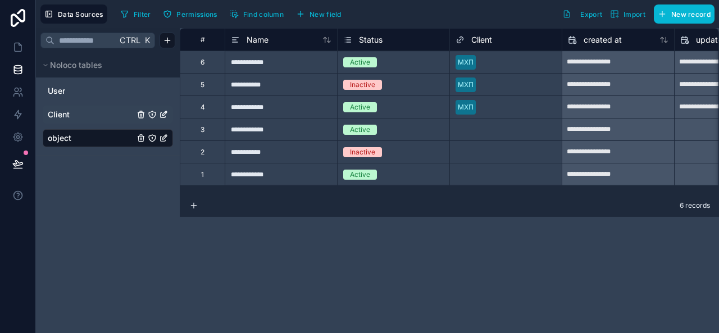
click at [78, 115] on link "Client" at bounding box center [91, 114] width 87 height 11
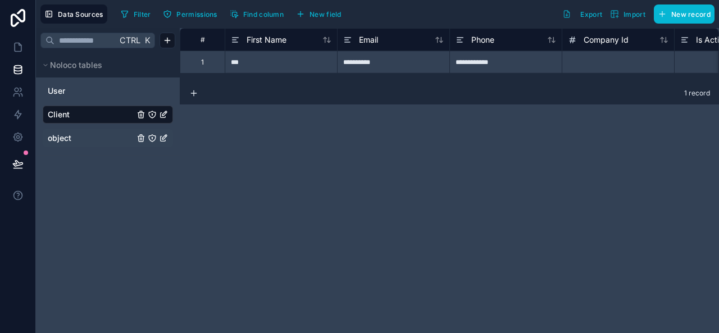
click at [62, 135] on span "object" at bounding box center [60, 138] width 24 height 11
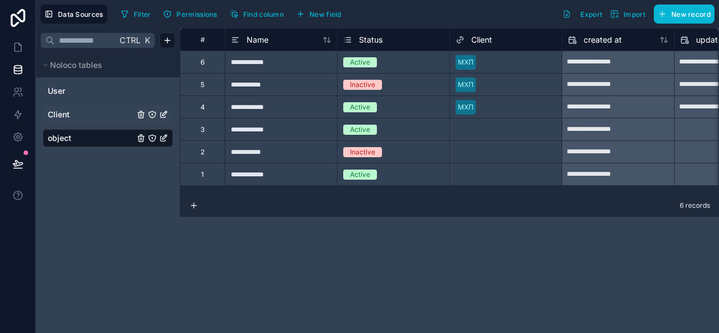
click at [67, 113] on span "Client" at bounding box center [59, 114] width 22 height 11
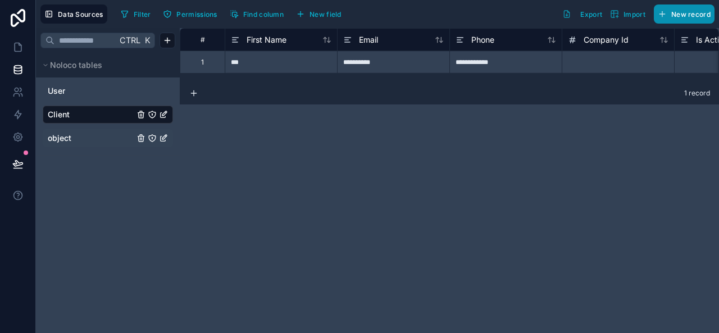
click at [669, 20] on button "New record" at bounding box center [684, 13] width 61 height 19
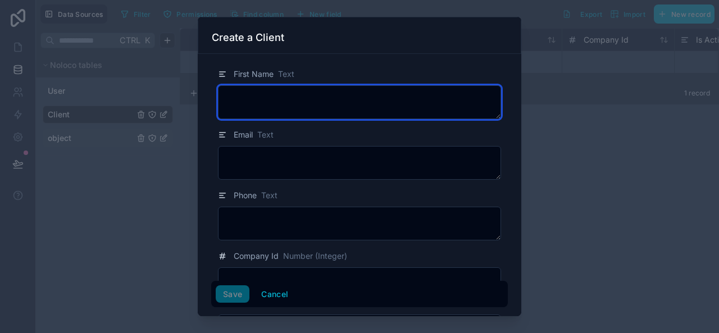
click at [256, 111] on textarea at bounding box center [359, 102] width 283 height 34
type textarea "*******"
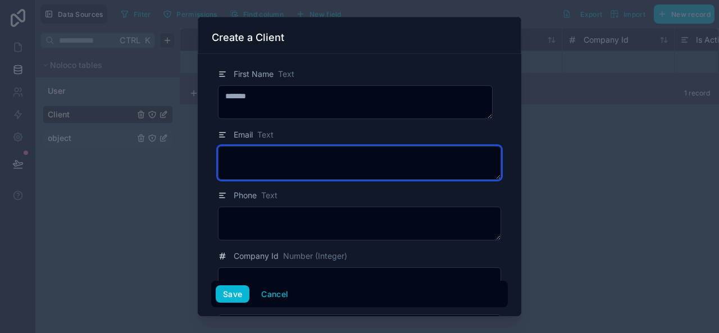
click at [257, 173] on textarea at bounding box center [359, 163] width 283 height 34
type textarea "*"
type textarea "**********"
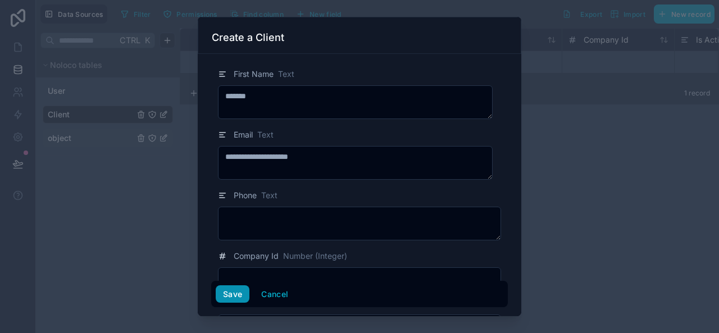
click at [236, 293] on button "Save" at bounding box center [233, 294] width 34 height 18
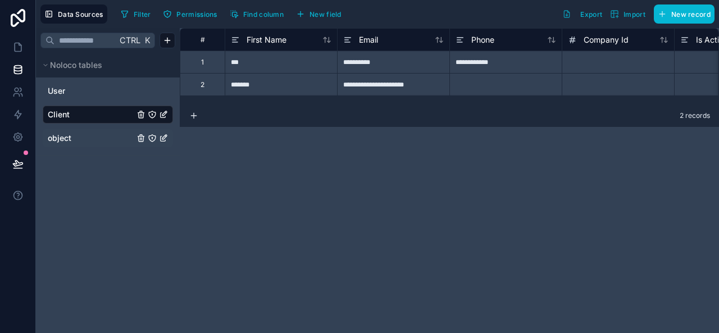
click at [72, 133] on link "object" at bounding box center [91, 138] width 87 height 11
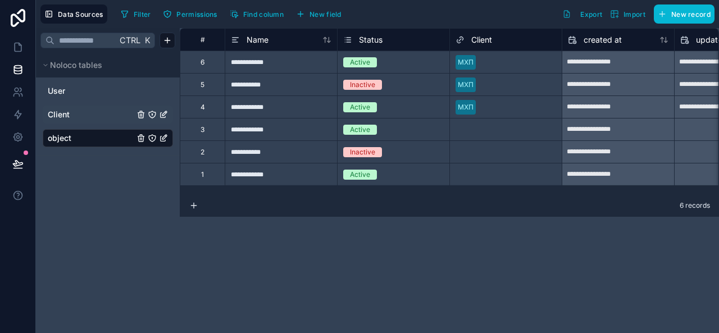
click at [481, 133] on div "Select a Client" at bounding box center [506, 130] width 112 height 16
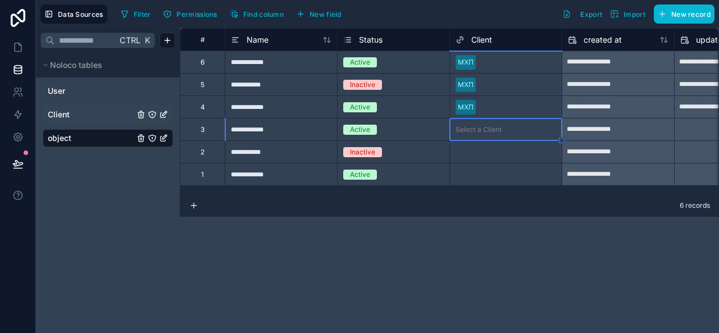
click at [481, 133] on div "Select a Client" at bounding box center [506, 130] width 112 height 16
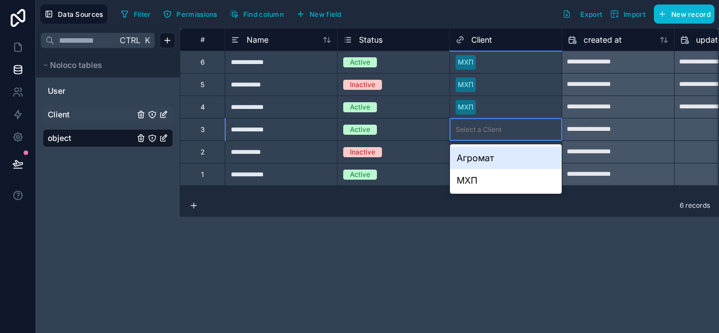
click at [484, 159] on div "Агромат" at bounding box center [506, 158] width 112 height 22
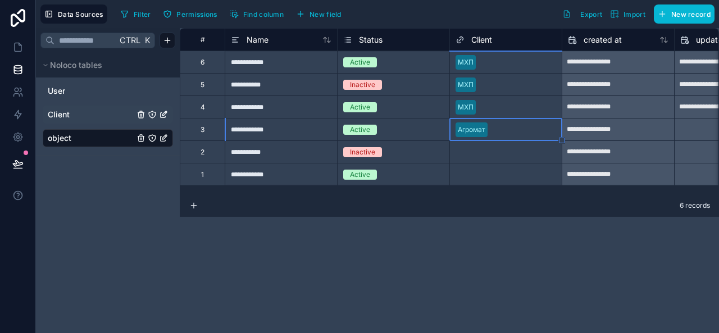
click at [478, 148] on div "Select a Client" at bounding box center [479, 152] width 46 height 9
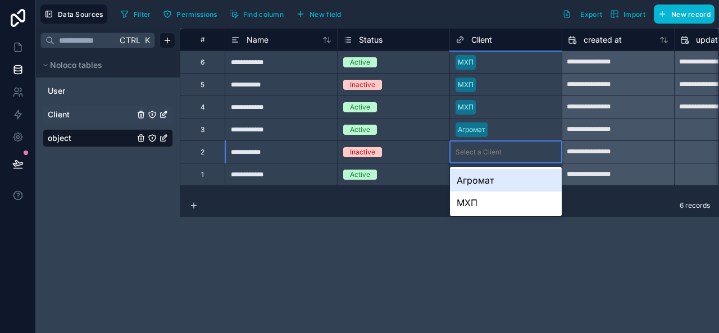
click at [478, 148] on div "Select a Client" at bounding box center [479, 152] width 46 height 9
click at [479, 176] on div "Агромат" at bounding box center [506, 180] width 112 height 22
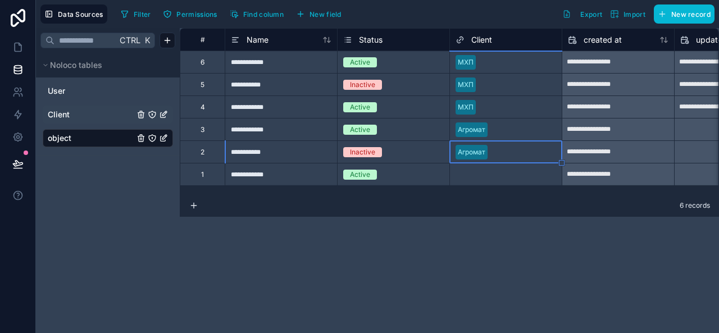
click at [483, 171] on div "Select a Client" at bounding box center [479, 174] width 46 height 9
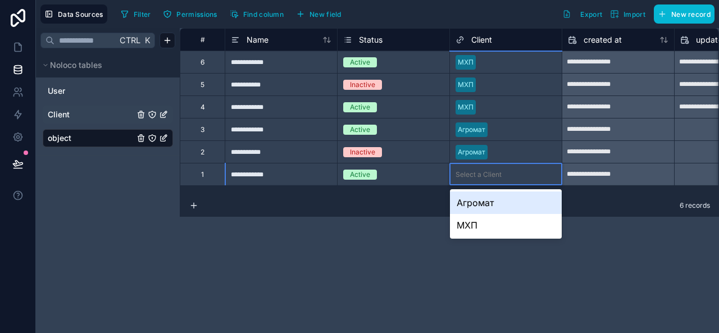
click at [483, 197] on div "Агромат" at bounding box center [506, 203] width 112 height 22
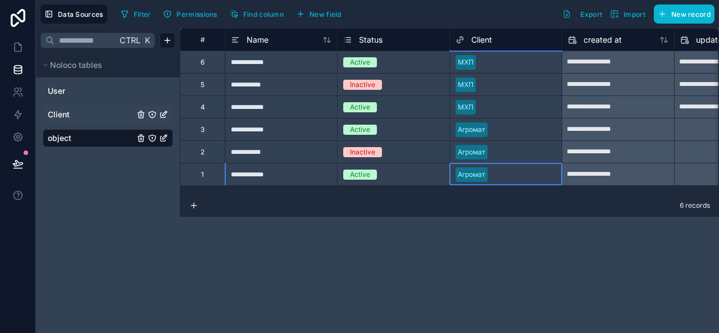
click at [470, 234] on div "**********" at bounding box center [450, 180] width 540 height 305
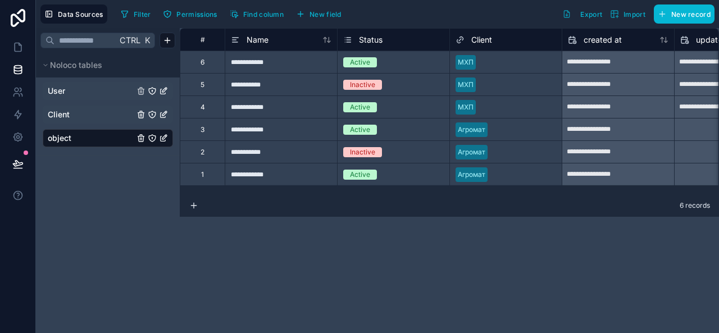
click at [69, 88] on link "User" at bounding box center [91, 90] width 87 height 11
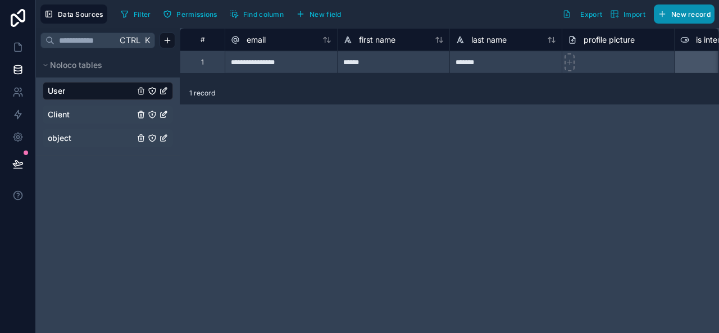
click at [672, 16] on span "New record" at bounding box center [691, 14] width 39 height 8
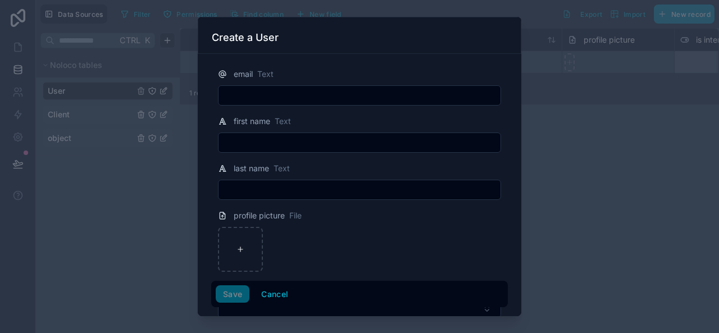
scroll to position [44, 0]
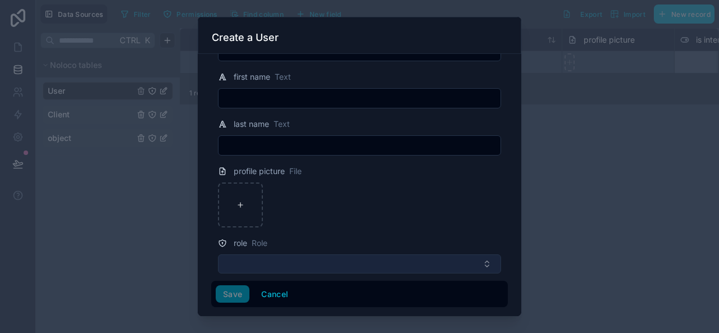
click at [378, 259] on button "Select Button" at bounding box center [359, 264] width 283 height 19
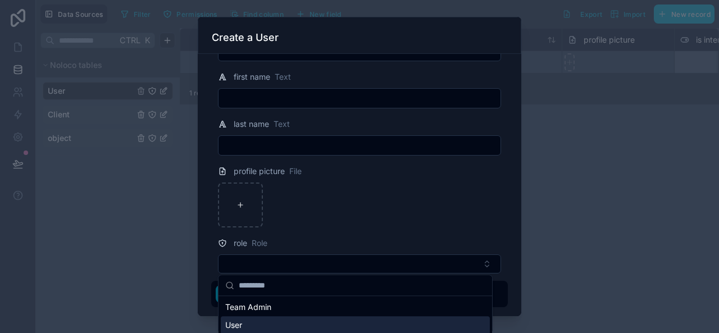
click at [253, 322] on div "User" at bounding box center [355, 325] width 269 height 18
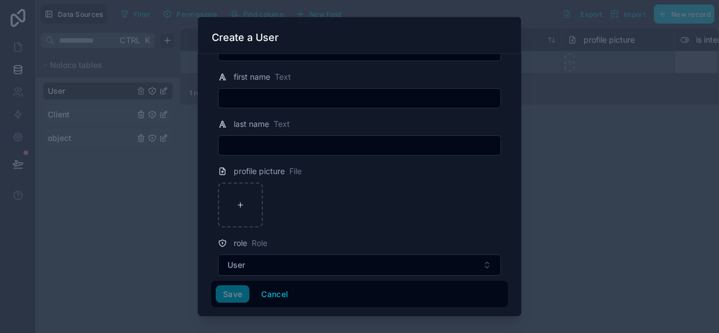
scroll to position [0, 0]
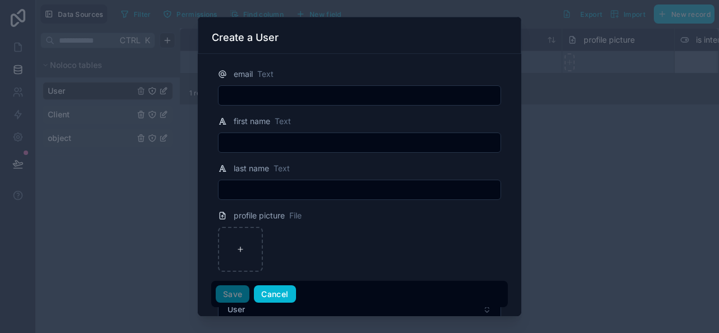
click at [275, 287] on button "Cancel" at bounding box center [275, 294] width 42 height 18
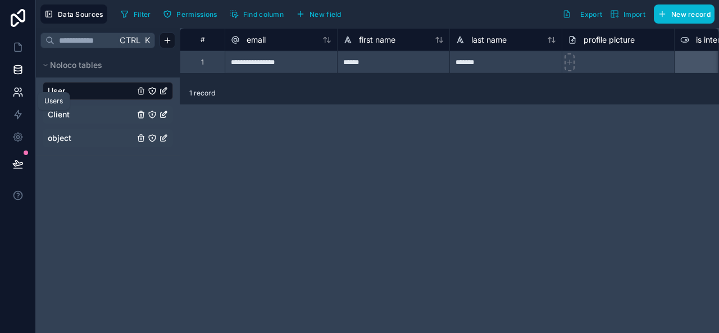
click at [19, 92] on icon at bounding box center [17, 92] width 11 height 11
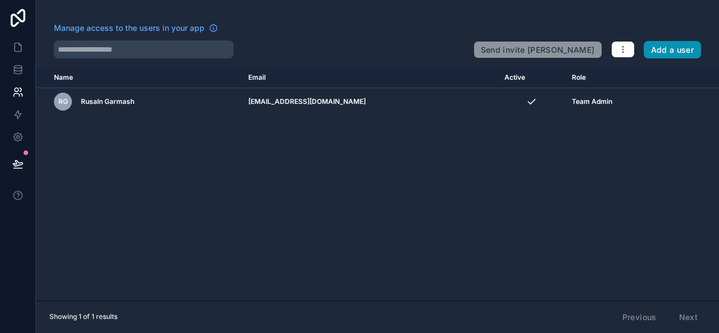
click at [668, 51] on button "Add a user" at bounding box center [673, 50] width 58 height 18
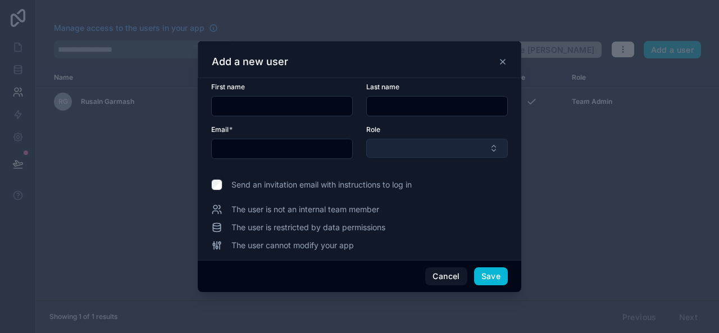
click at [388, 146] on button "Select Button" at bounding box center [437, 148] width 142 height 19
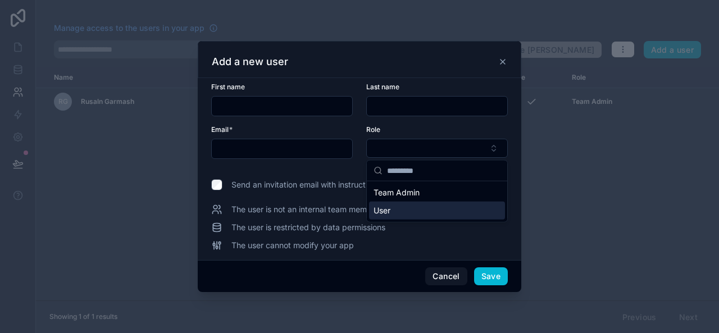
click at [391, 208] on div "User" at bounding box center [437, 211] width 136 height 18
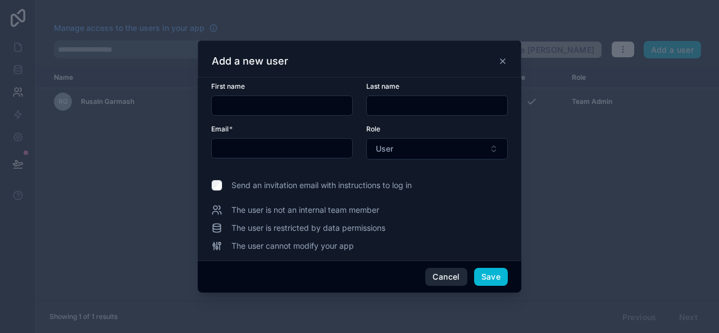
click at [454, 275] on button "Cancel" at bounding box center [446, 277] width 42 height 18
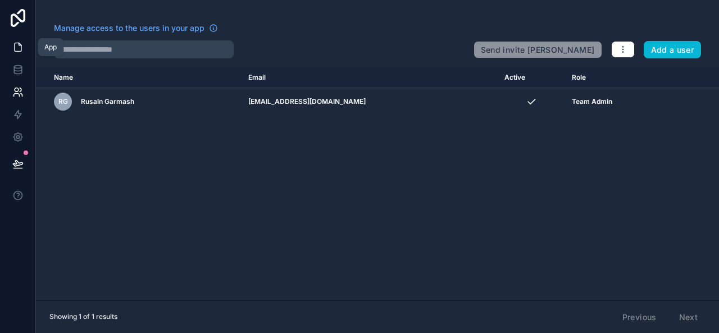
click at [17, 48] on icon at bounding box center [17, 47] width 11 height 11
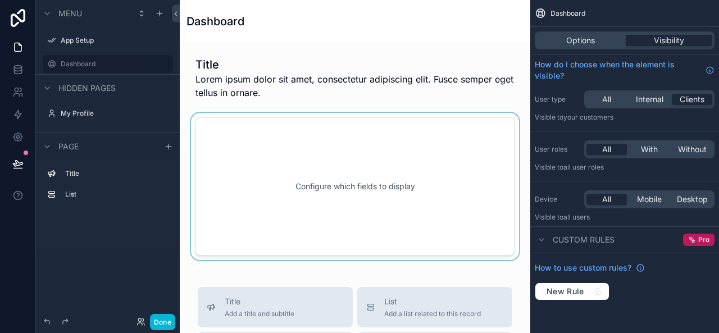
click at [350, 181] on div "scrollable content" at bounding box center [355, 186] width 333 height 147
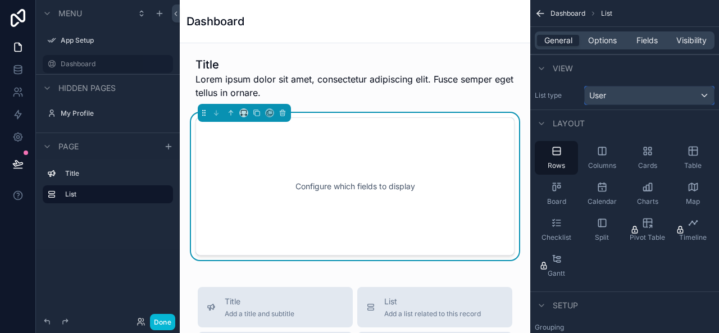
click at [632, 96] on div "User" at bounding box center [649, 96] width 129 height 18
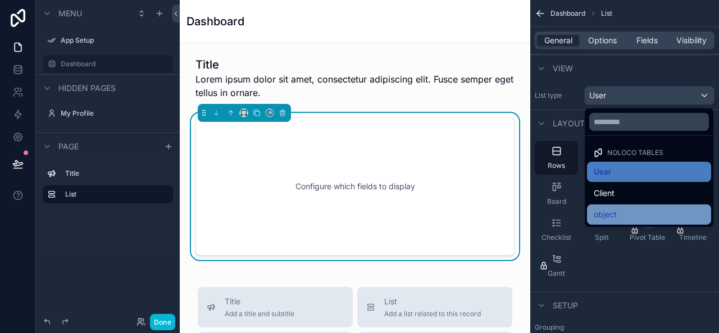
click at [632, 212] on div "object" at bounding box center [649, 214] width 111 height 13
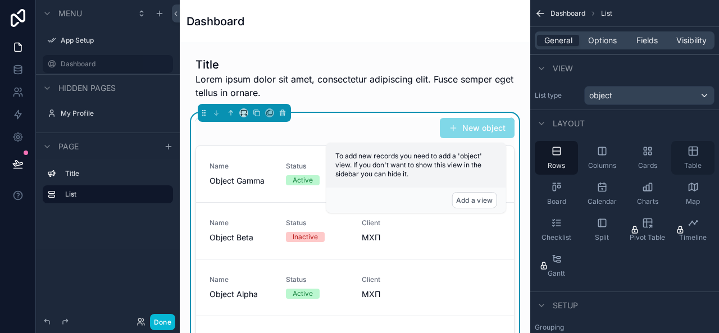
click at [690, 153] on icon "scrollable content" at bounding box center [693, 151] width 11 height 11
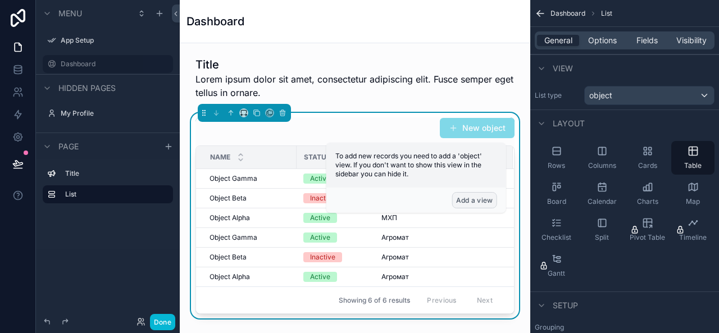
click at [478, 201] on button "Add a view" at bounding box center [474, 200] width 45 height 16
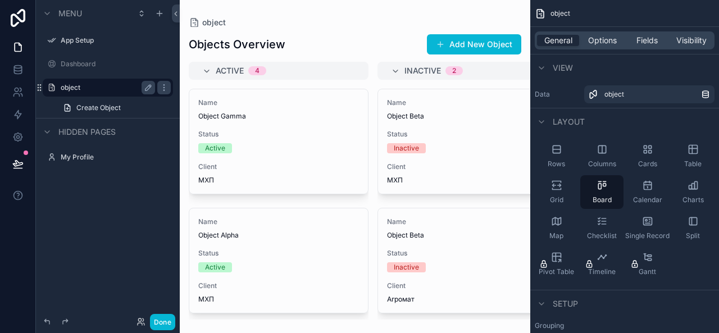
click at [75, 86] on label "object" at bounding box center [106, 87] width 90 height 9
click at [90, 107] on span "Create Object" at bounding box center [98, 107] width 44 height 9
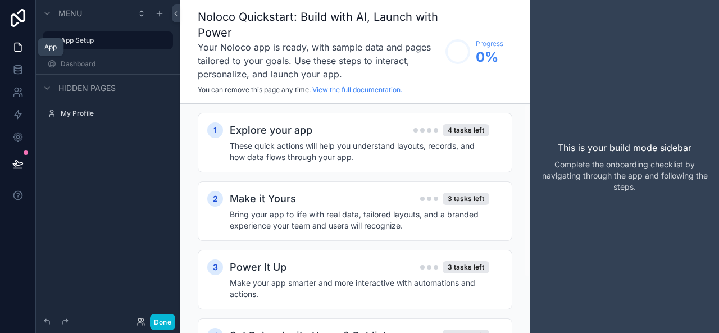
click at [19, 49] on icon at bounding box center [17, 47] width 11 height 11
click at [20, 69] on icon at bounding box center [17, 69] width 11 height 11
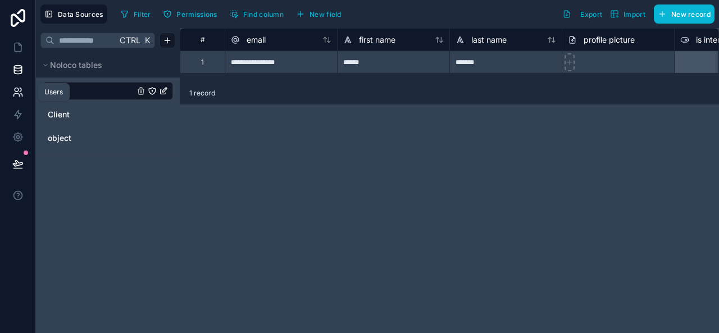
click at [19, 90] on icon at bounding box center [17, 92] width 11 height 11
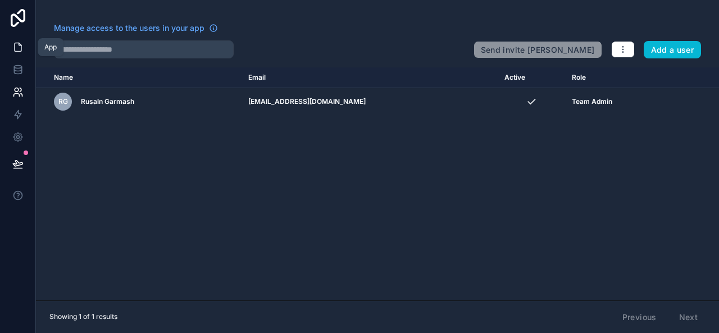
click at [19, 43] on icon at bounding box center [18, 47] width 7 height 8
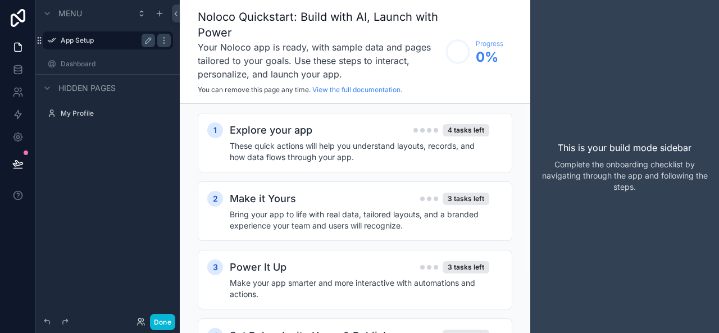
click at [90, 43] on label "App Setup" at bounding box center [106, 40] width 90 height 9
click at [16, 71] on icon at bounding box center [17, 69] width 11 height 11
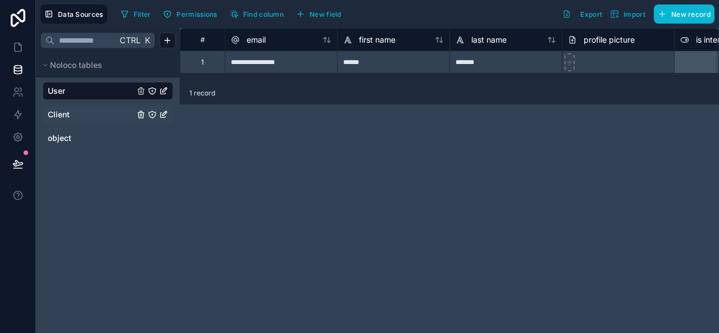
click at [70, 110] on link "Client" at bounding box center [91, 114] width 87 height 11
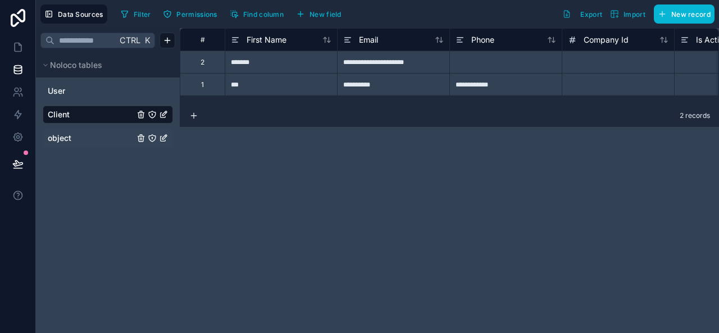
click at [72, 138] on link "object" at bounding box center [91, 138] width 87 height 11
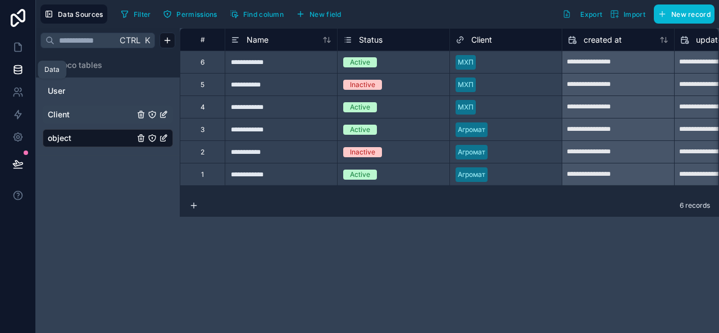
click at [20, 65] on icon at bounding box center [17, 69] width 11 height 11
click at [19, 42] on icon at bounding box center [17, 47] width 11 height 11
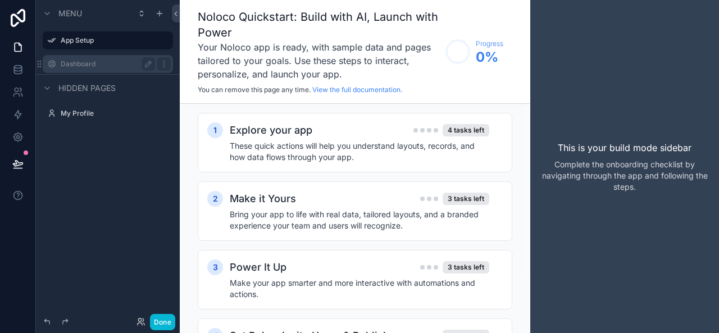
click at [85, 65] on label "Dashboard" at bounding box center [106, 64] width 90 height 9
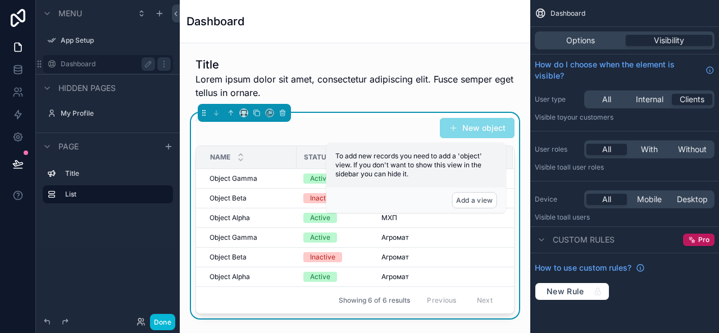
click at [410, 129] on div "New object" at bounding box center [355, 127] width 319 height 21
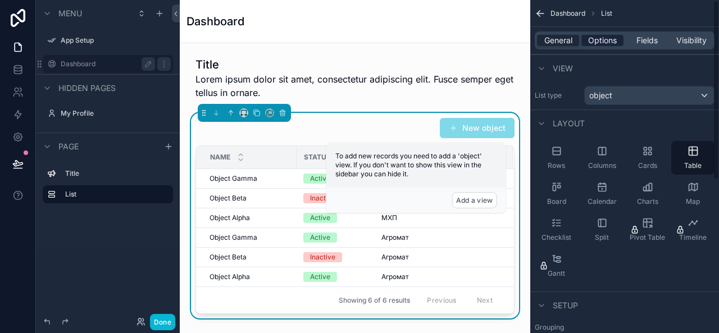
click at [607, 39] on span "Options" at bounding box center [602, 40] width 29 height 11
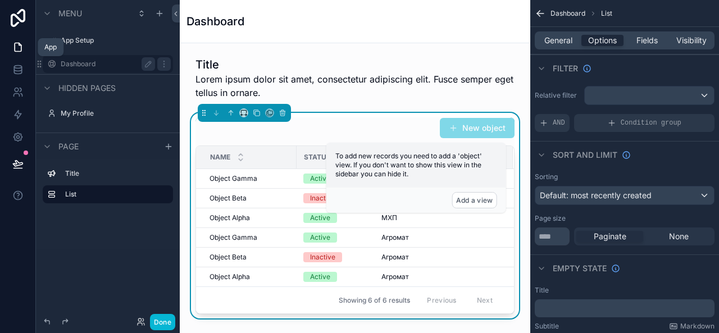
click at [17, 46] on icon at bounding box center [17, 47] width 11 height 11
